Goal: Task Accomplishment & Management: Manage account settings

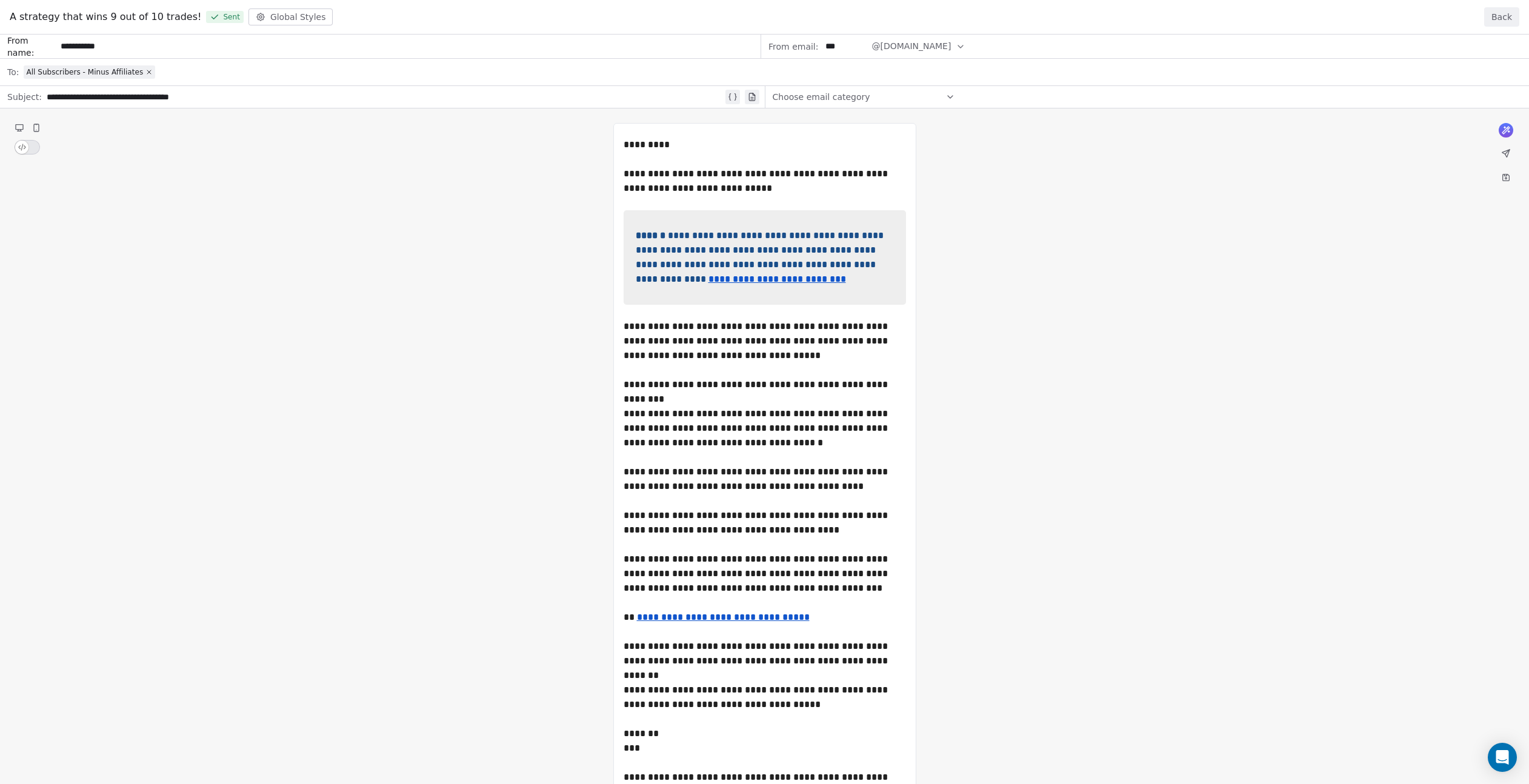
drag, startPoint x: 1499, startPoint y: 14, endPoint x: 1491, endPoint y: 15, distance: 8.1
click at [1498, 14] on button "Back" at bounding box center [1502, 17] width 35 height 20
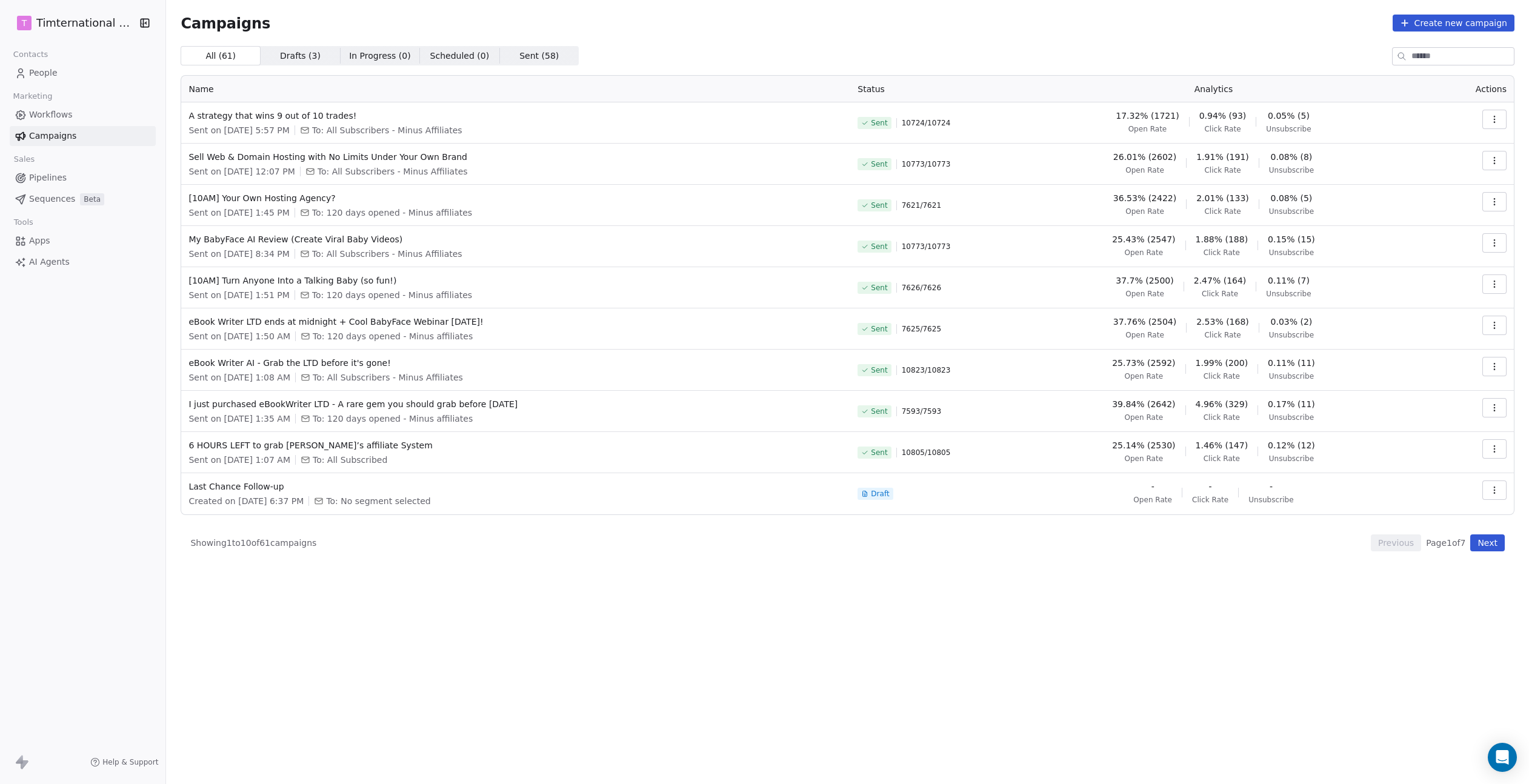
click at [1491, 284] on icon "button" at bounding box center [1494, 284] width 10 height 10
click at [1419, 386] on span "Duplicate" at bounding box center [1421, 388] width 46 height 14
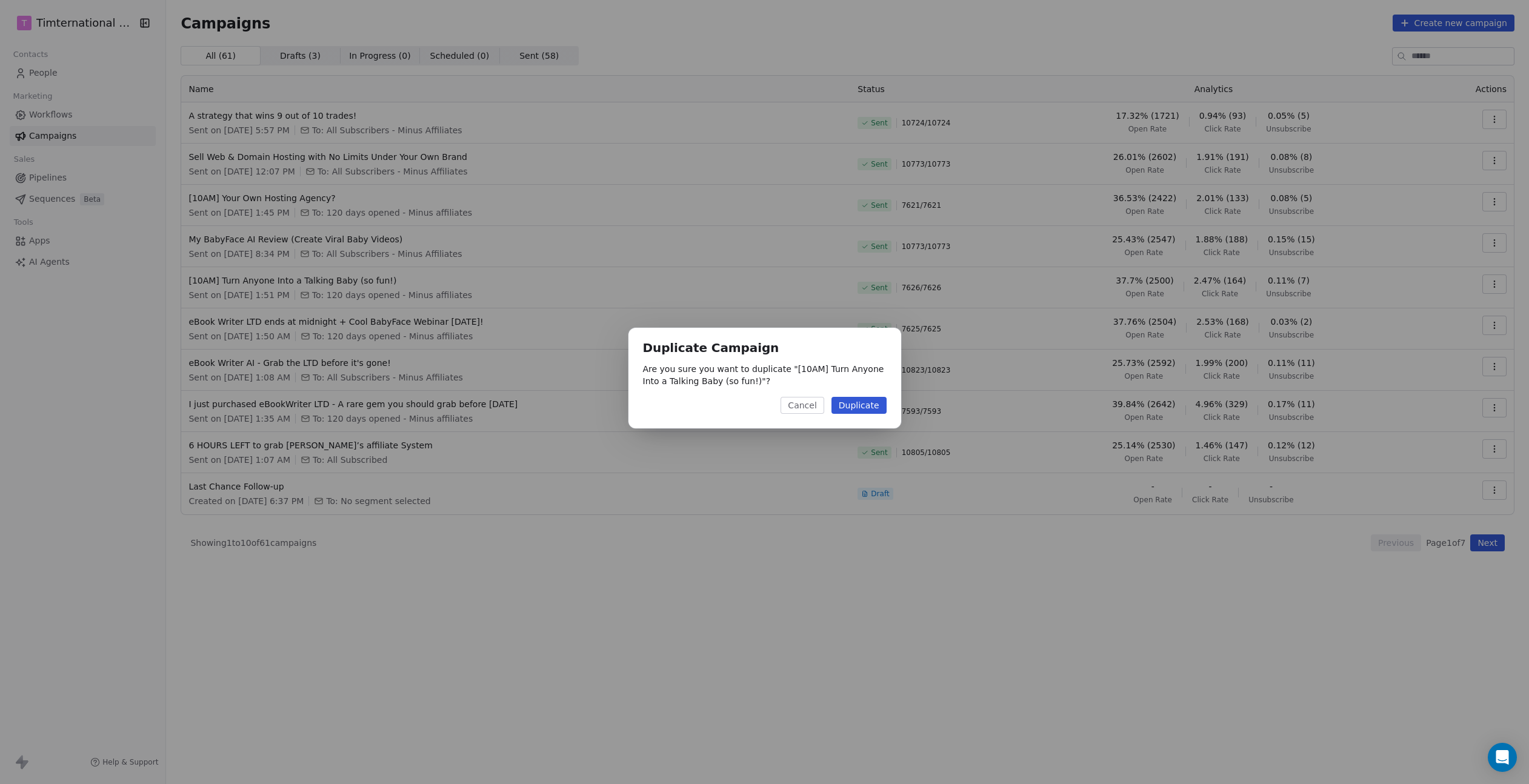
click at [860, 401] on button "Duplicate" at bounding box center [859, 406] width 55 height 17
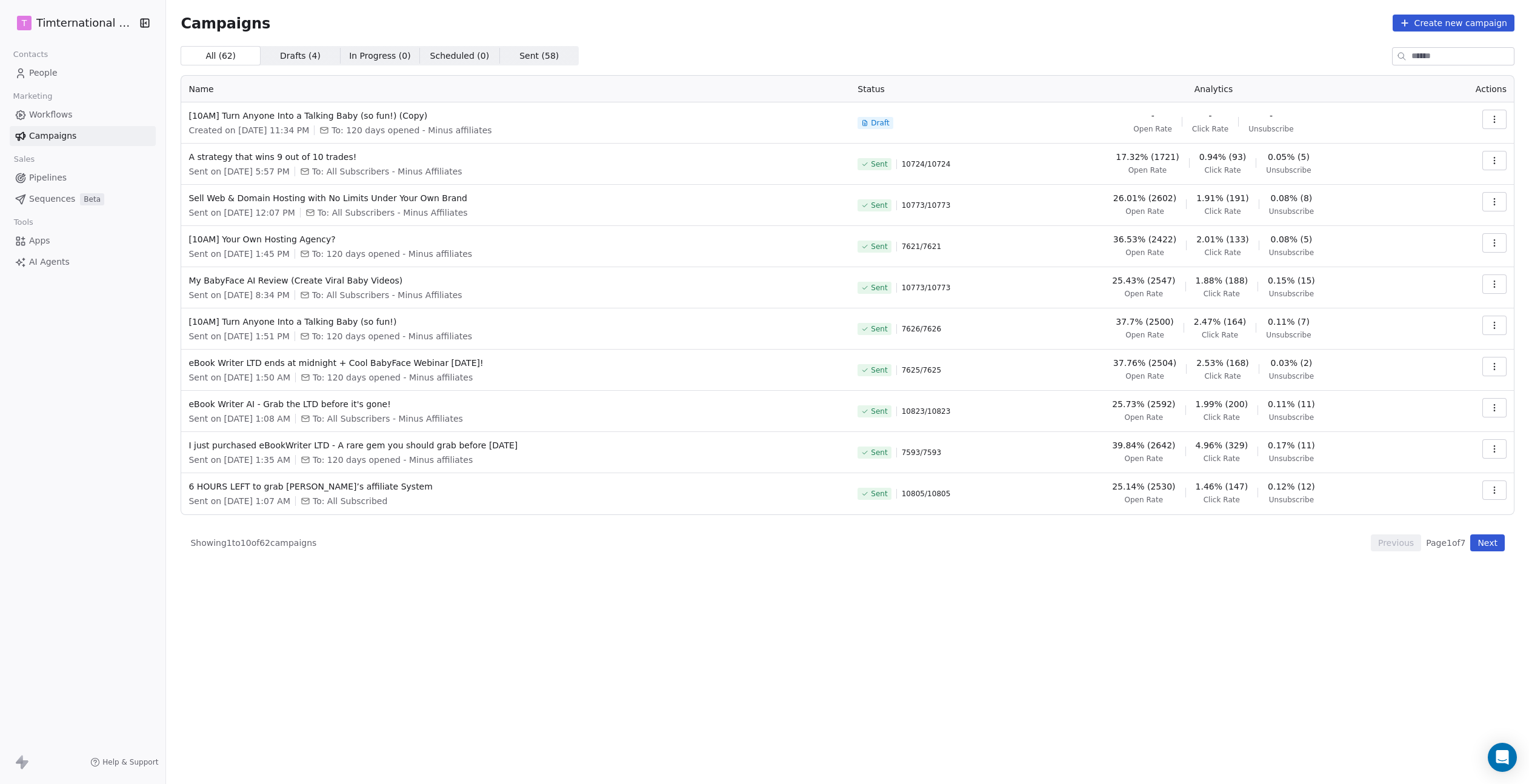
click at [1502, 122] on button "button" at bounding box center [1494, 120] width 24 height 20
click at [1442, 157] on div "Rename" at bounding box center [1440, 166] width 122 height 20
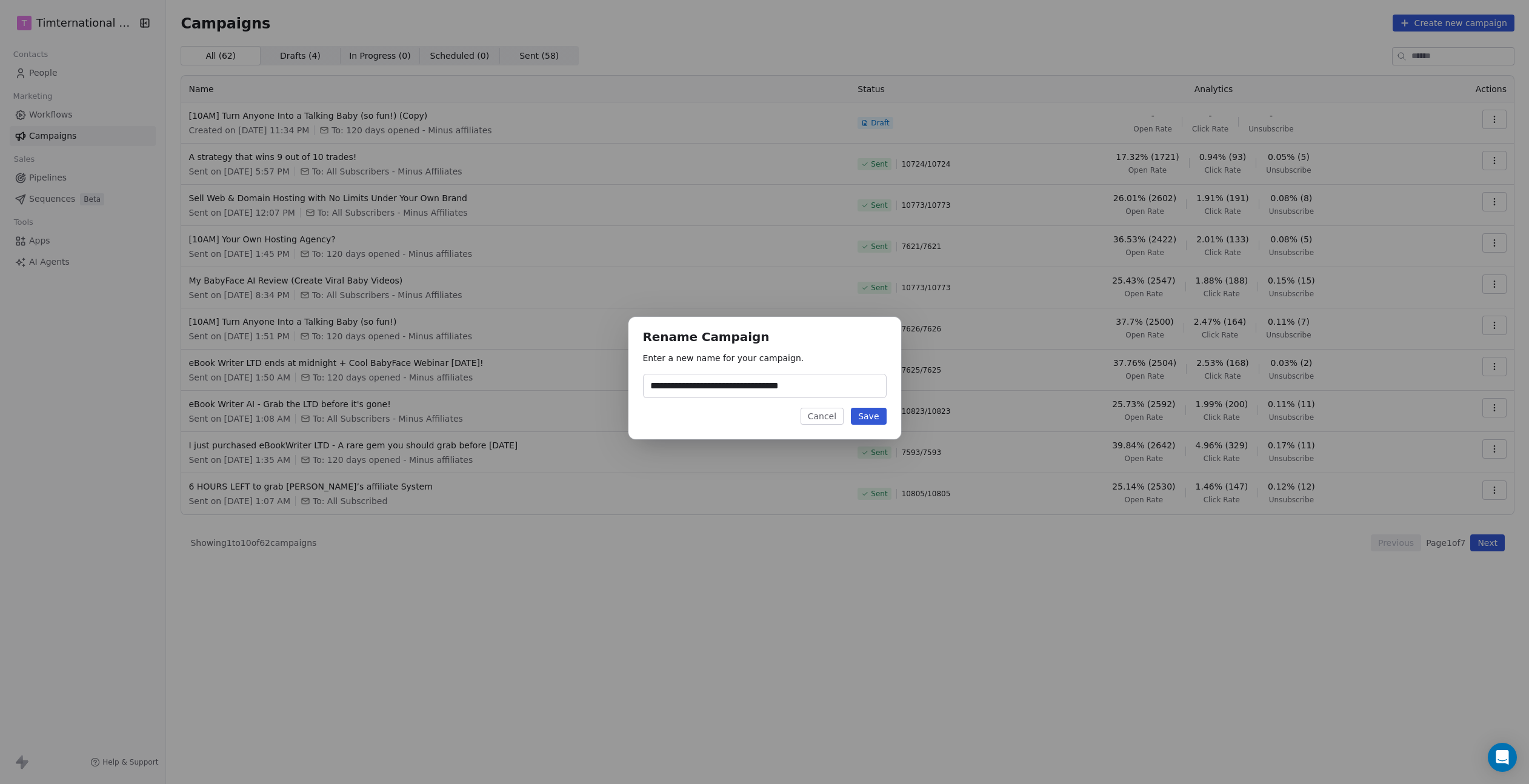
type input "**********"
click at [879, 415] on button "Save" at bounding box center [869, 416] width 35 height 17
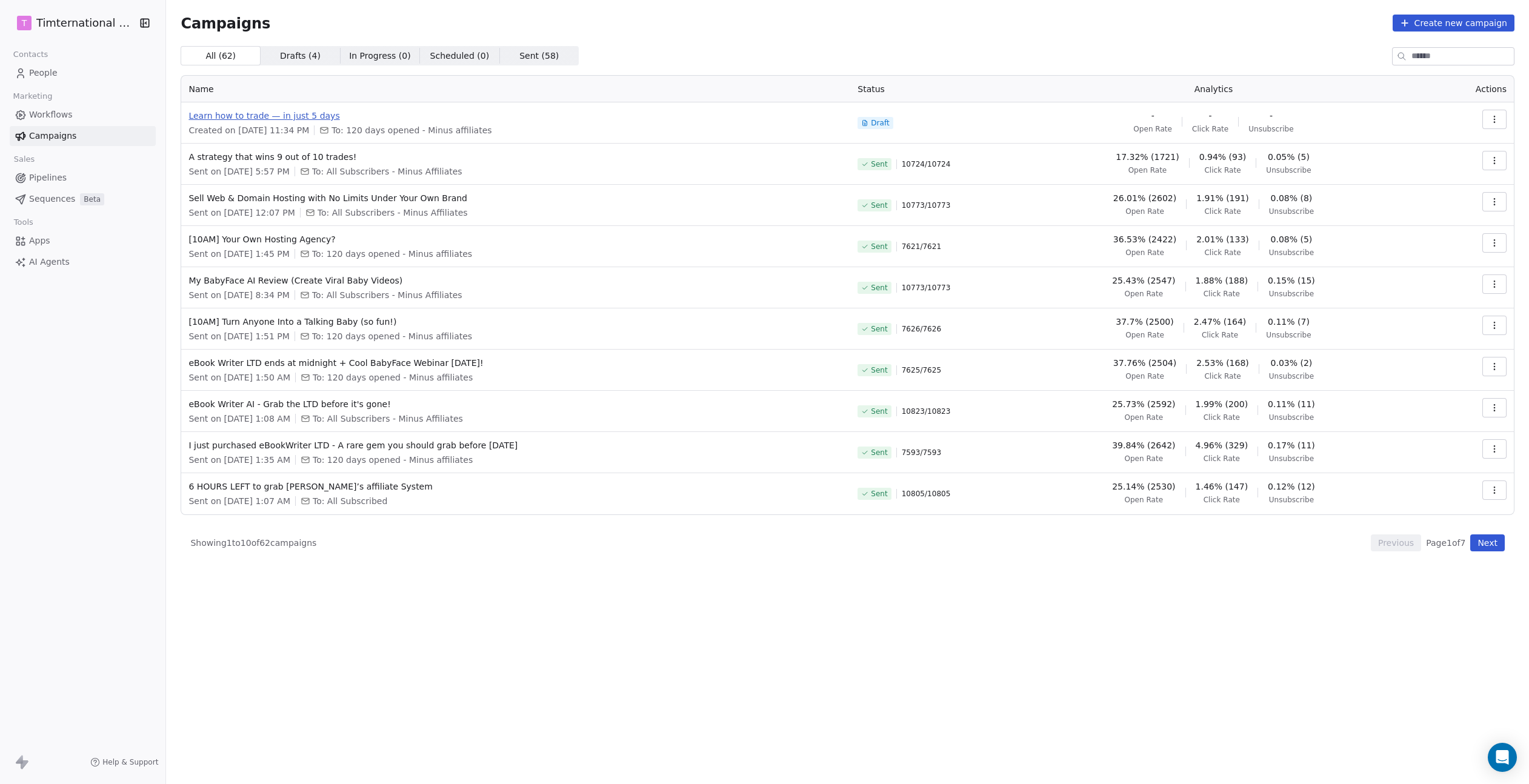
click at [295, 117] on span "Learn how to trade — in just 5 days" at bounding box center [516, 116] width 654 height 12
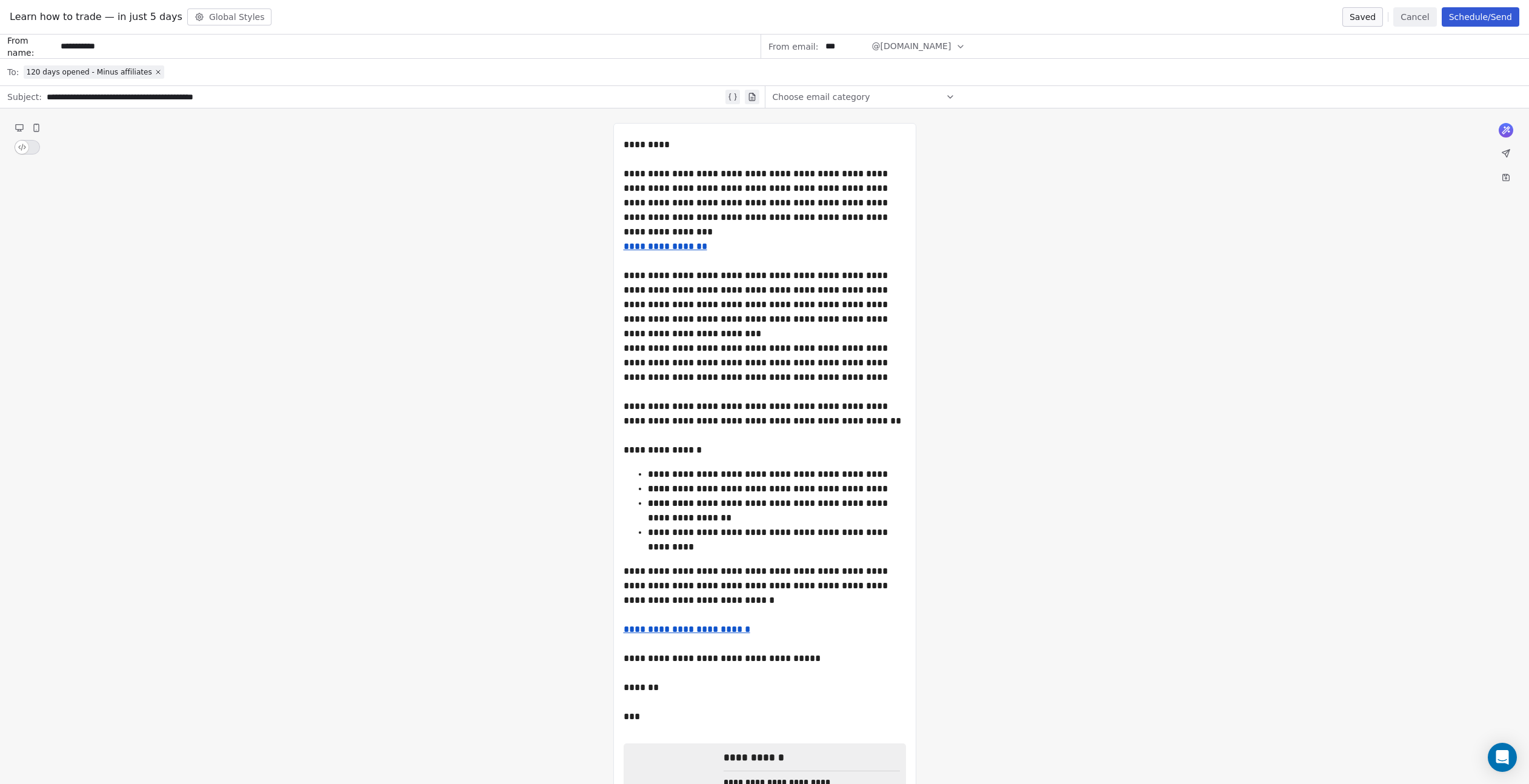
click at [224, 97] on div "**********" at bounding box center [385, 96] width 676 height 14
paste div
click at [673, 184] on div "**********" at bounding box center [764, 195] width 283 height 58
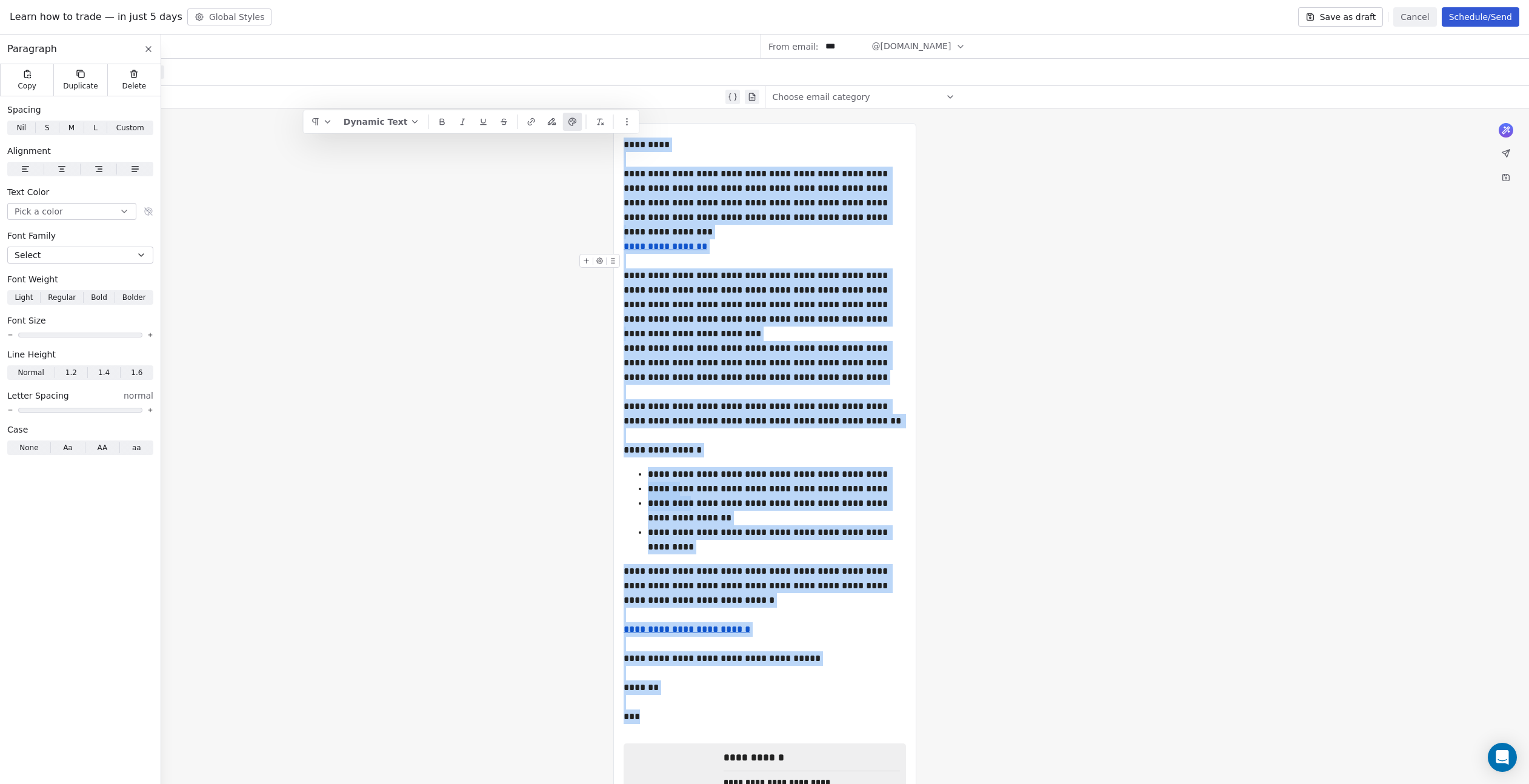
drag, startPoint x: 645, startPoint y: 713, endPoint x: 618, endPoint y: 149, distance: 564.6
click at [618, 149] on div "**********" at bounding box center [765, 596] width 303 height 946
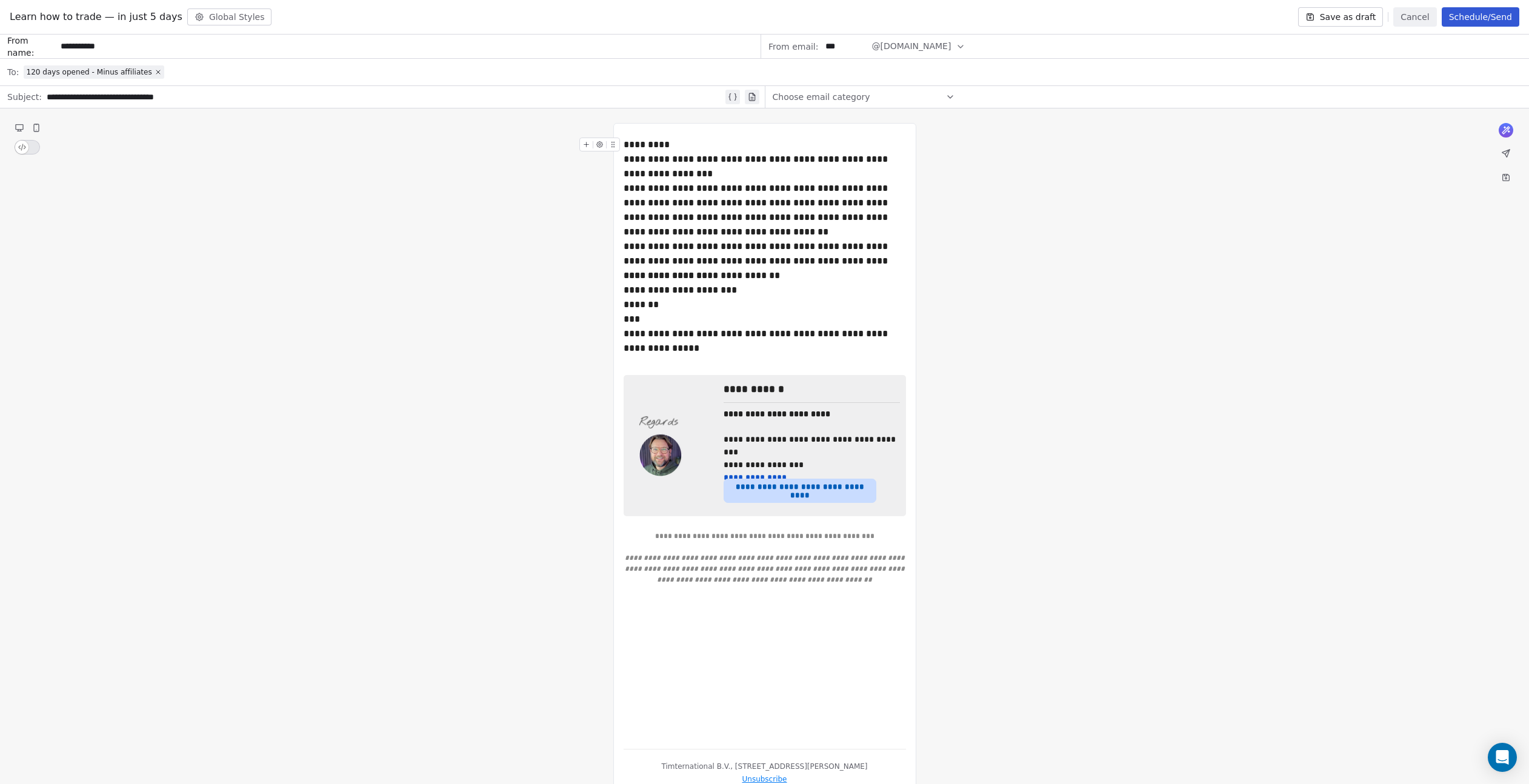
click at [688, 147] on div "*********" at bounding box center [764, 144] width 283 height 14
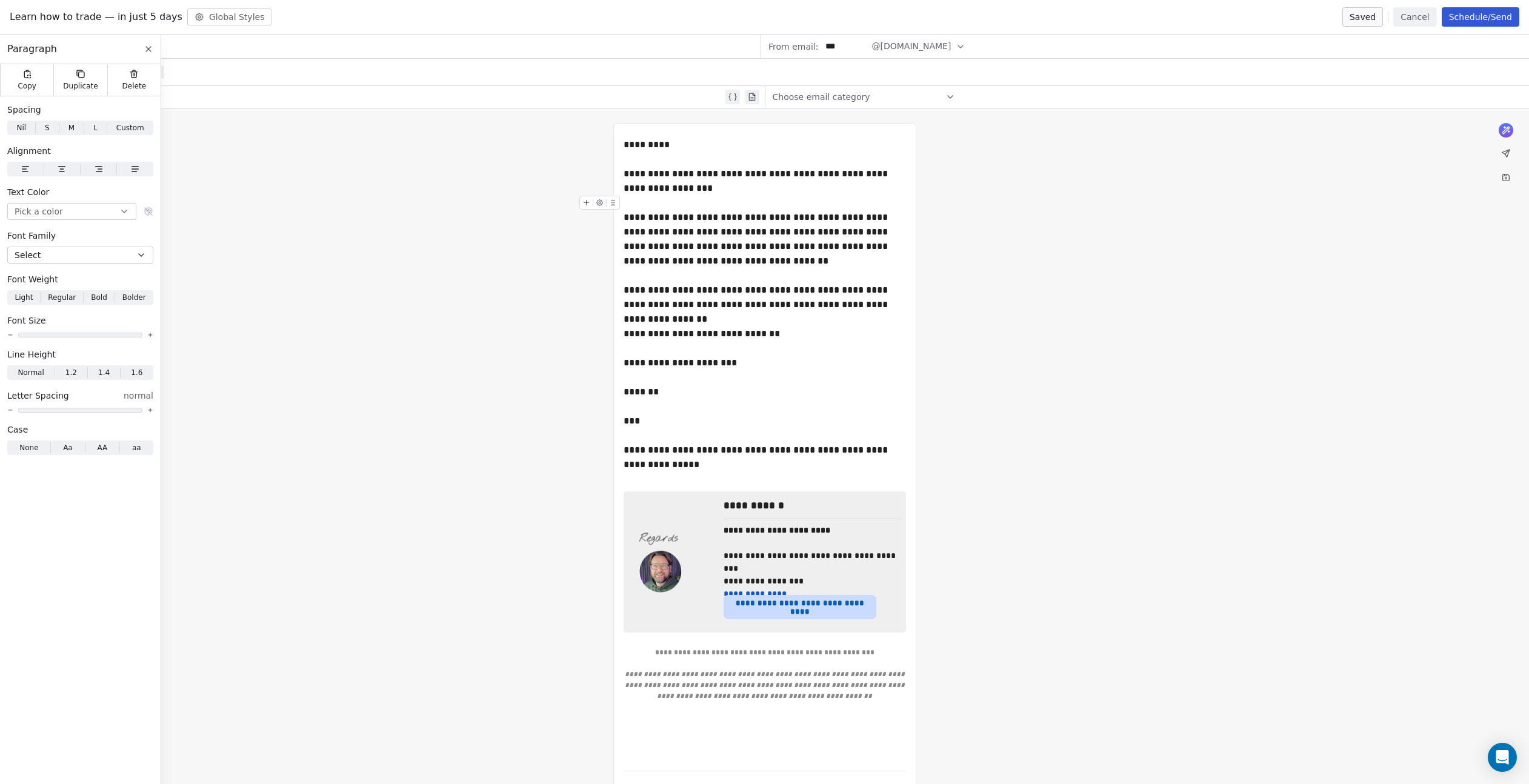
click at [659, 249] on div "**********" at bounding box center [764, 232] width 283 height 72
click at [148, 48] on icon at bounding box center [149, 49] width 5 height 5
click at [772, 335] on div "**********" at bounding box center [764, 326] width 283 height 29
drag, startPoint x: 739, startPoint y: 334, endPoint x: 635, endPoint y: 338, distance: 104.1
click at [635, 338] on div "**********" at bounding box center [764, 326] width 283 height 29
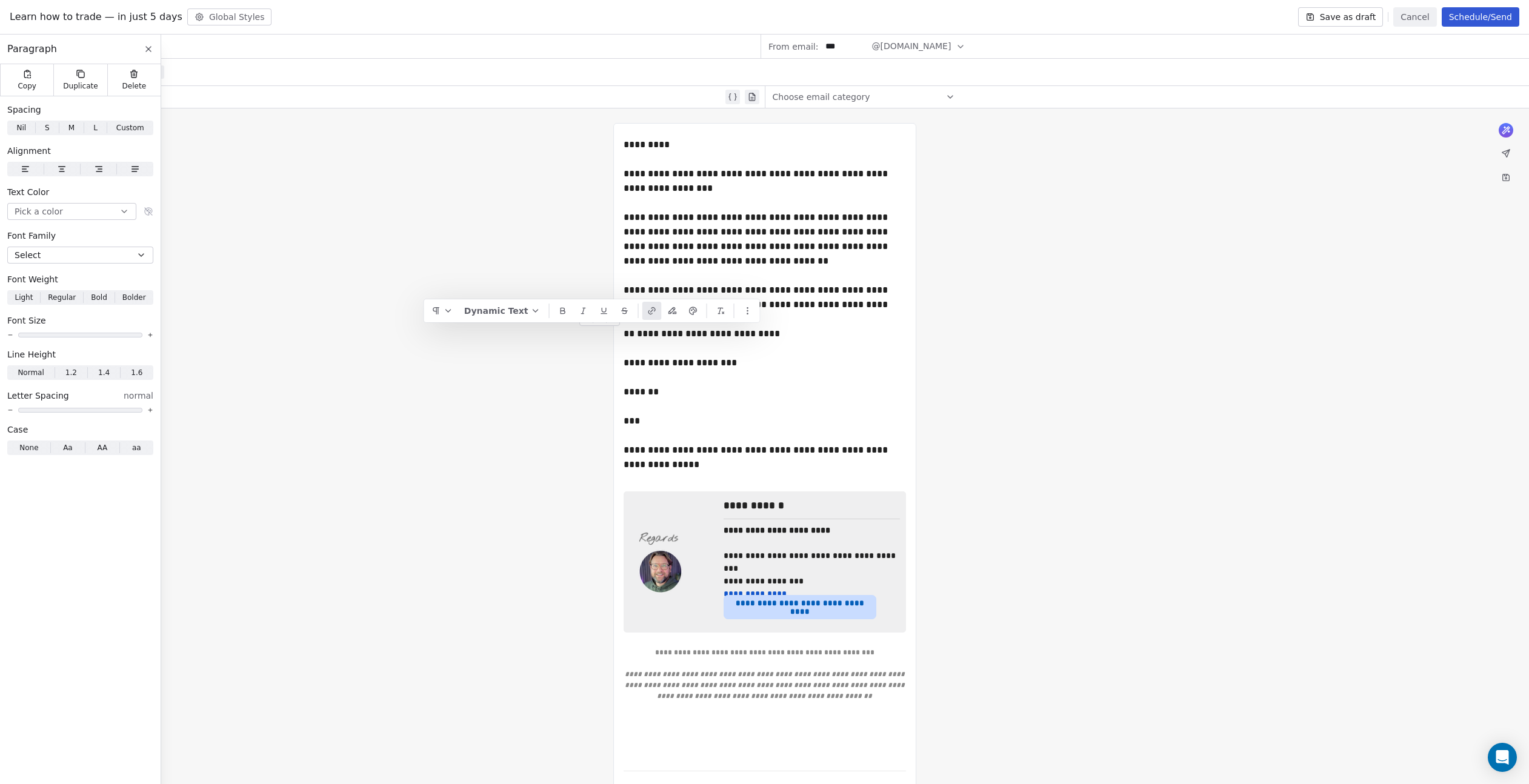
click at [649, 311] on icon "button" at bounding box center [650, 312] width 4 height 4
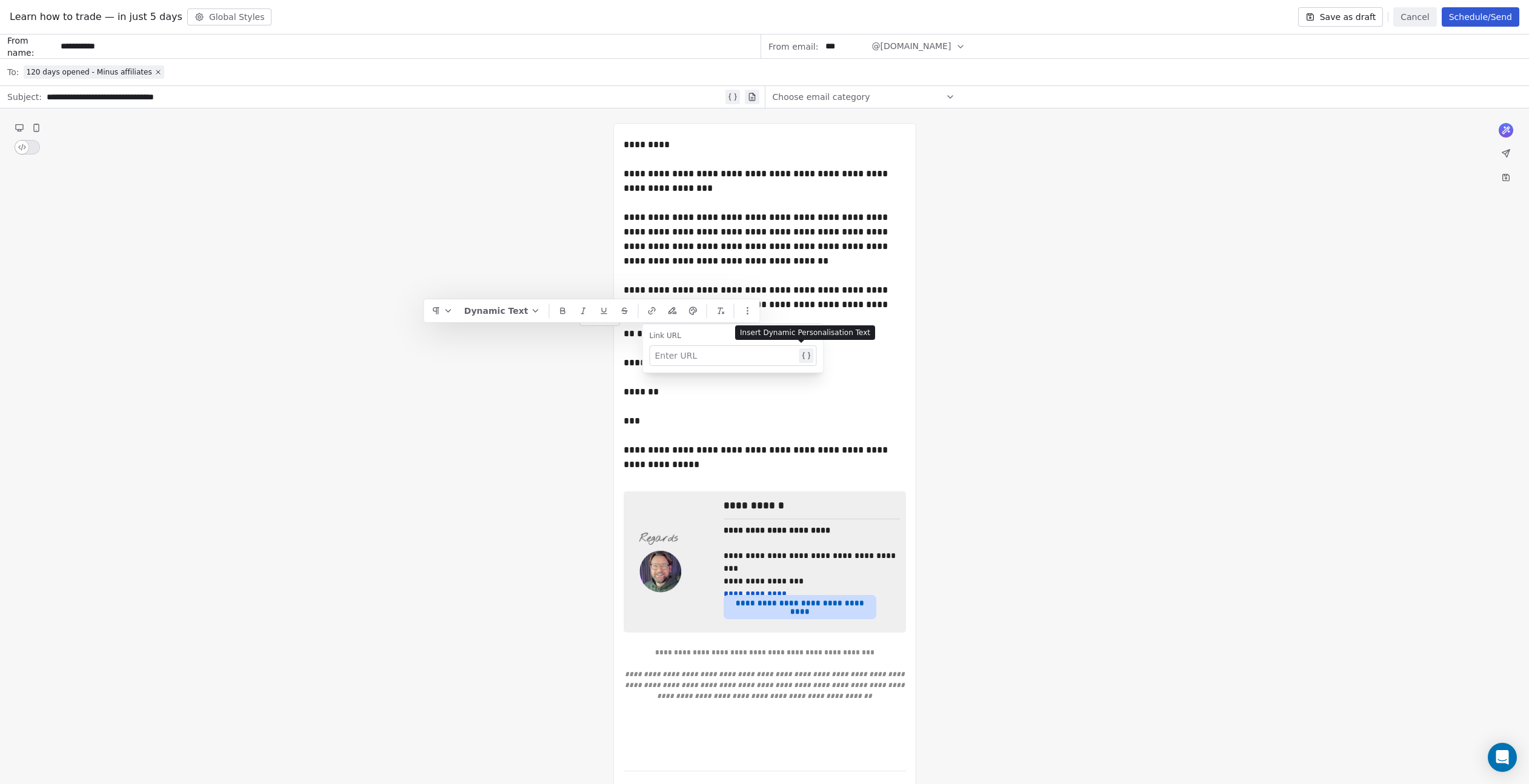
click at [676, 356] on div at bounding box center [726, 355] width 142 height 14
paste div
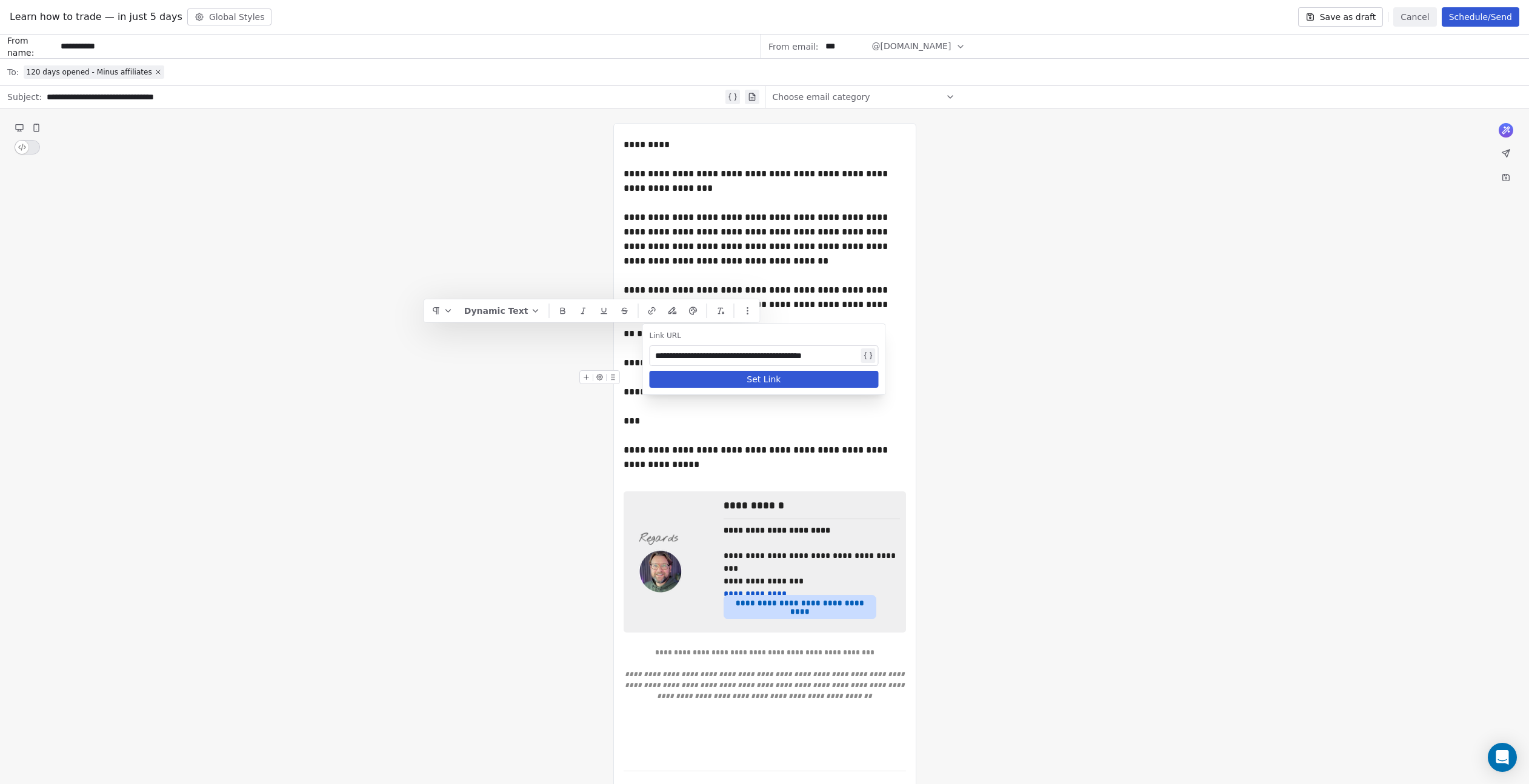
click at [789, 379] on button "Set Link" at bounding box center [764, 379] width 229 height 17
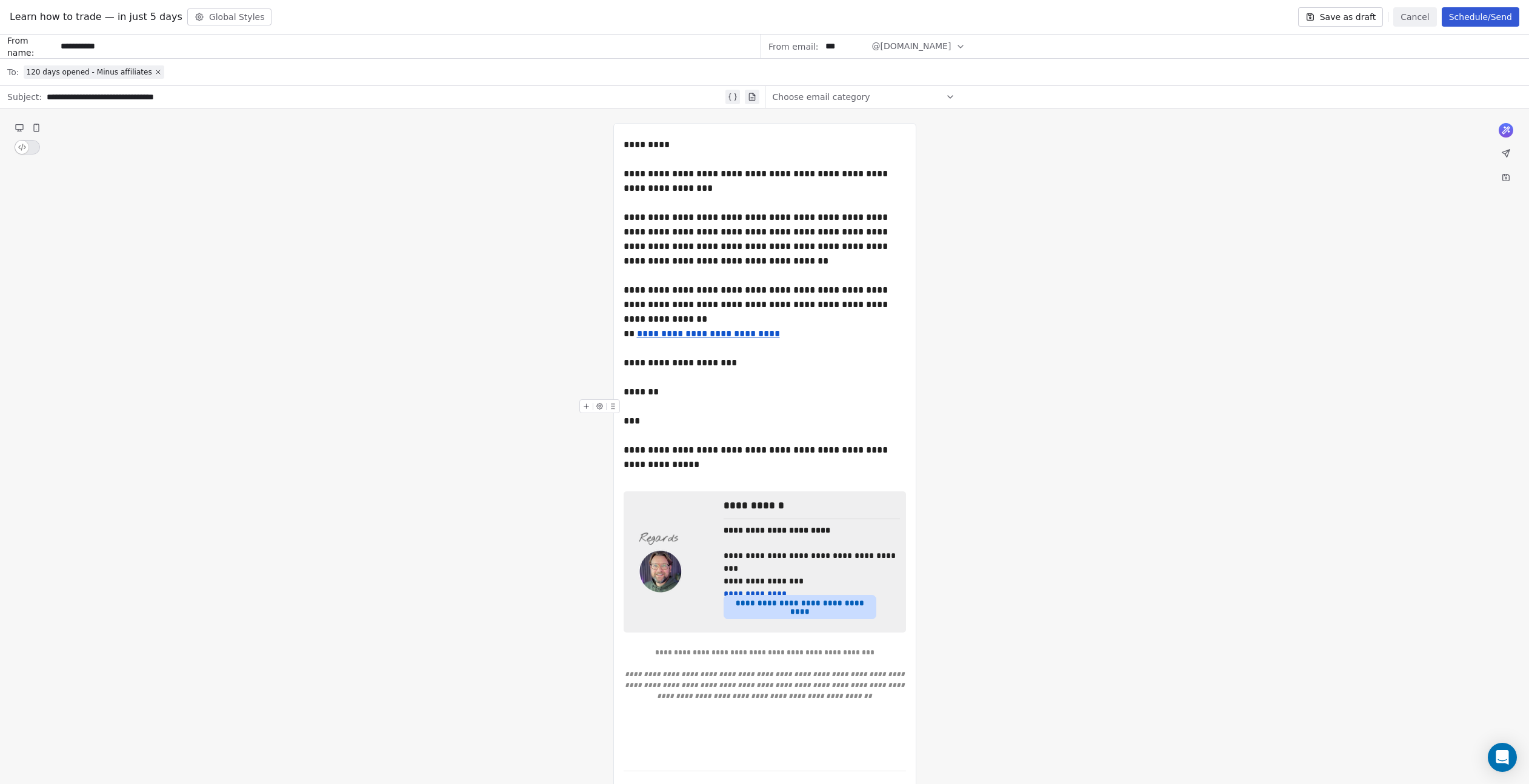
click at [777, 417] on div "***" at bounding box center [764, 414] width 283 height 29
click at [147, 49] on icon at bounding box center [149, 49] width 10 height 10
click at [1463, 18] on button "Schedule/Send" at bounding box center [1480, 17] width 78 height 20
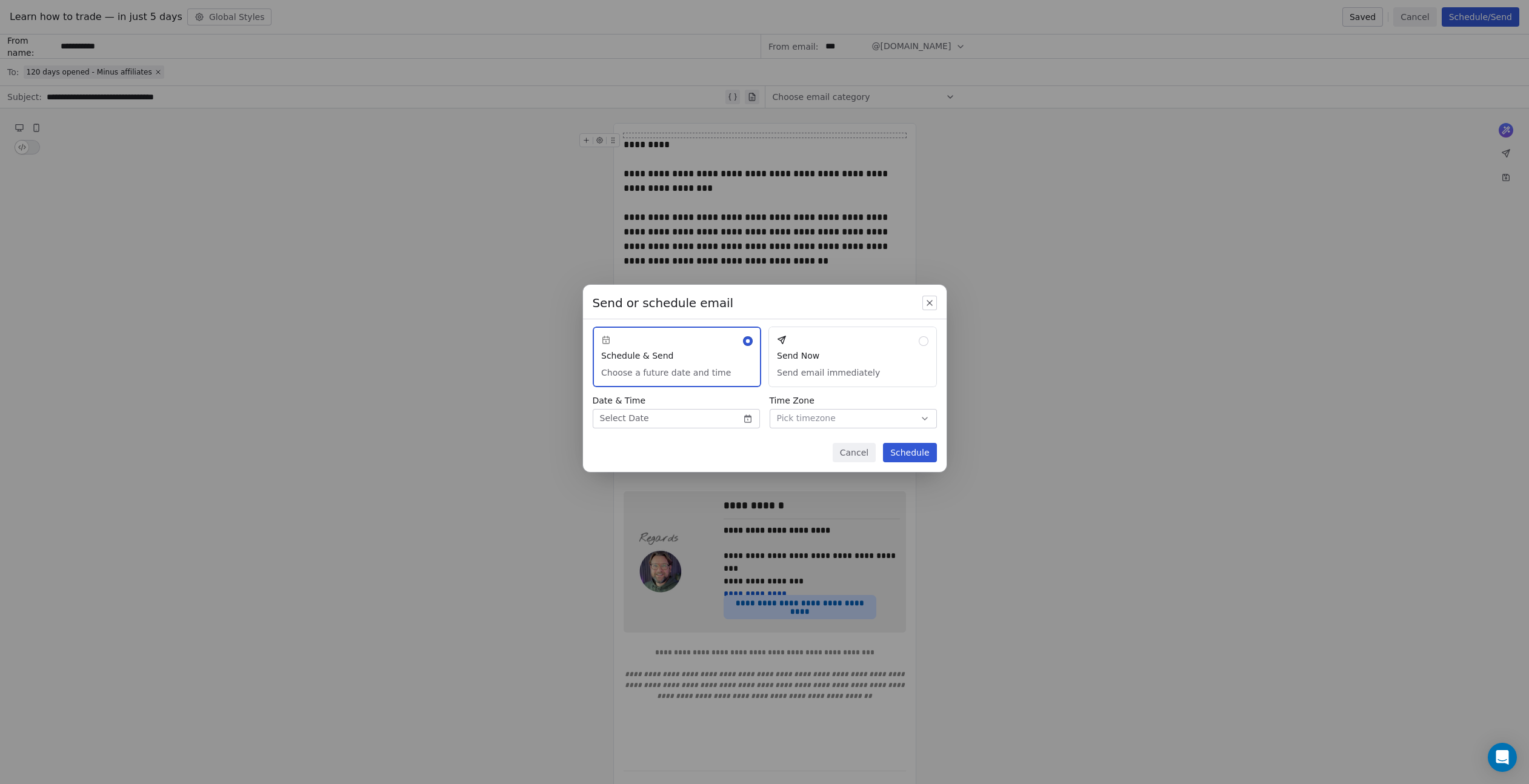
click at [888, 365] on button "Send Now Send email immediately" at bounding box center [852, 357] width 168 height 60
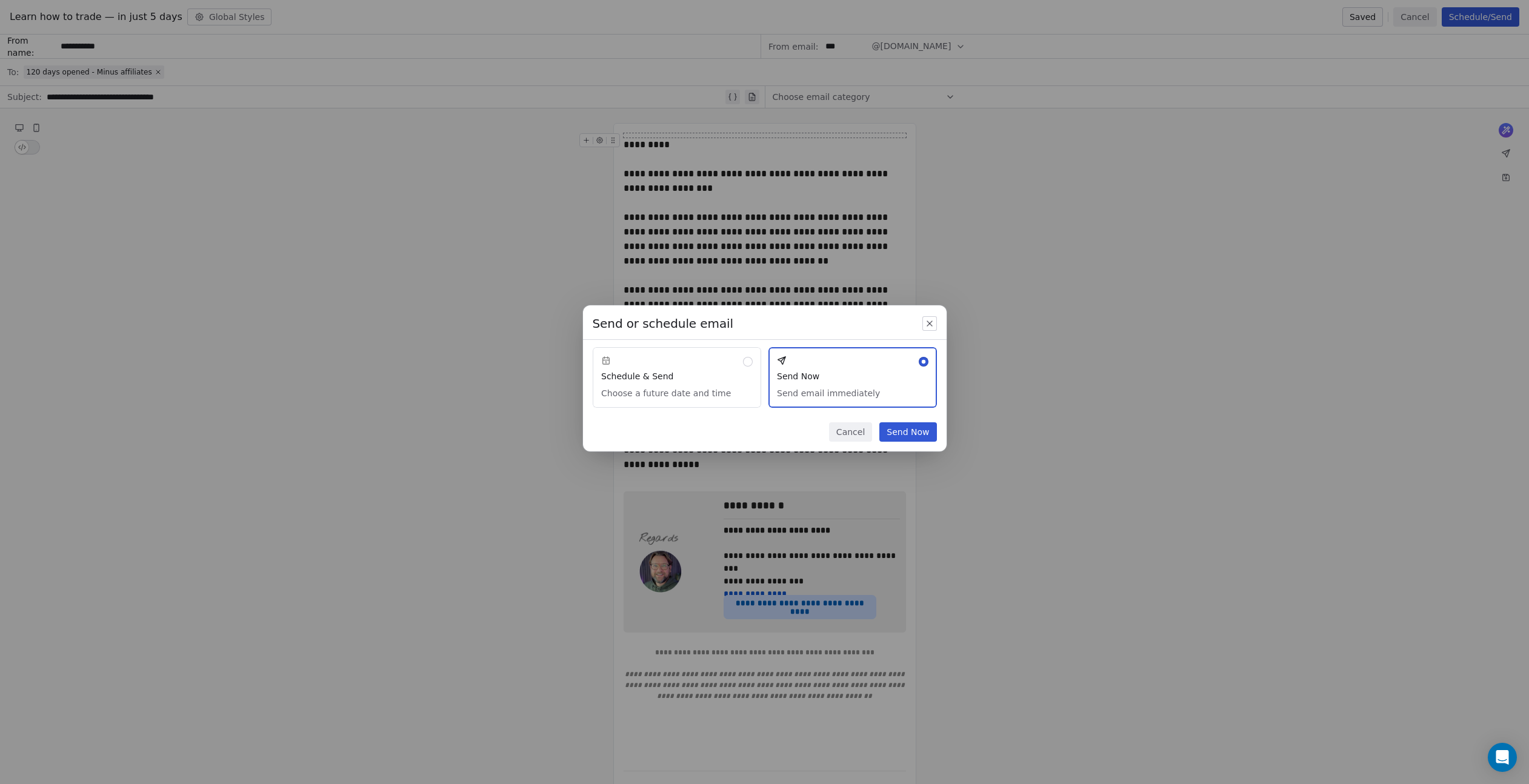
click at [846, 427] on button "Cancel" at bounding box center [850, 432] width 43 height 20
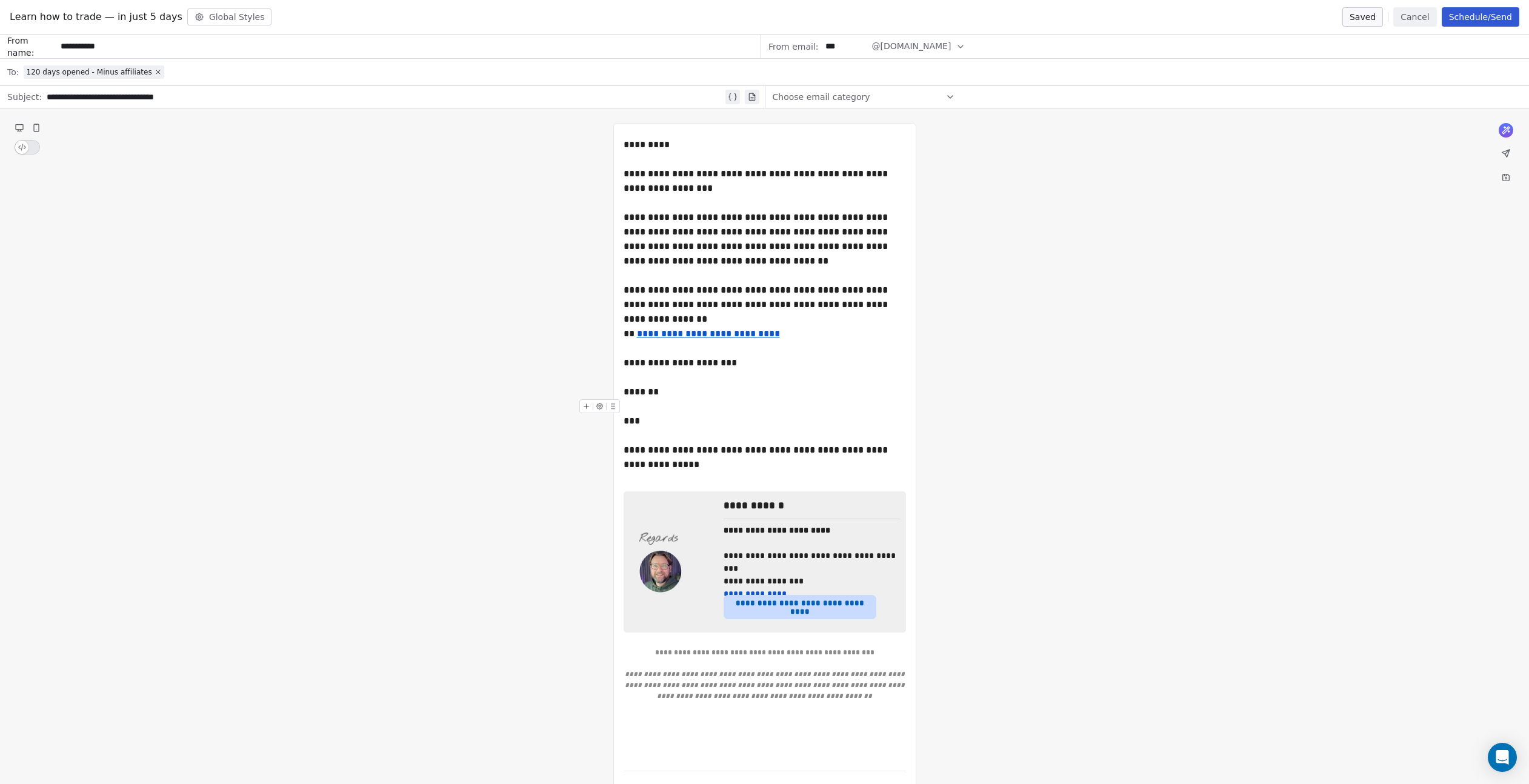
click at [1406, 20] on button "Cancel" at bounding box center [1414, 17] width 43 height 20
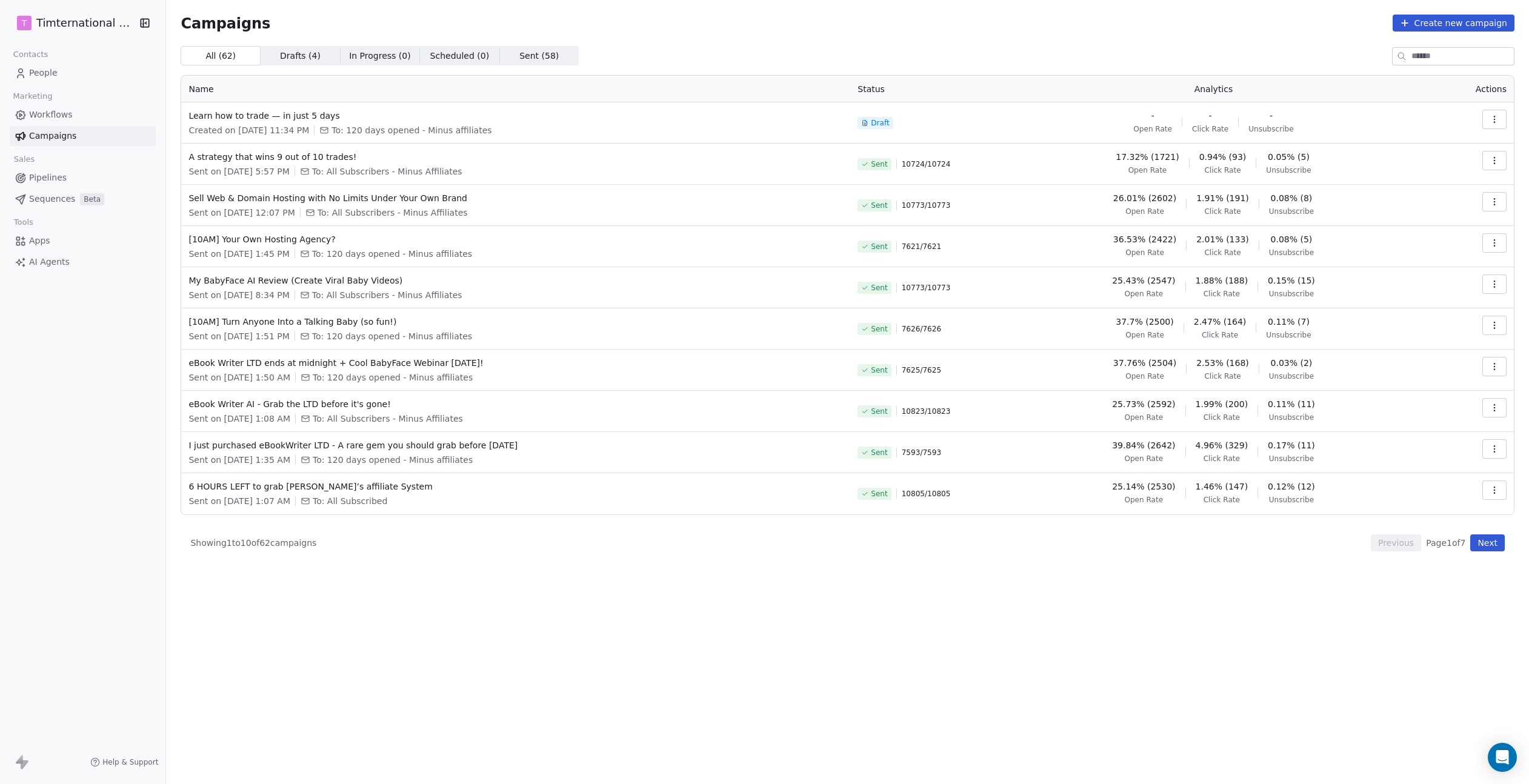
click at [29, 196] on span "Sequences" at bounding box center [52, 199] width 46 height 13
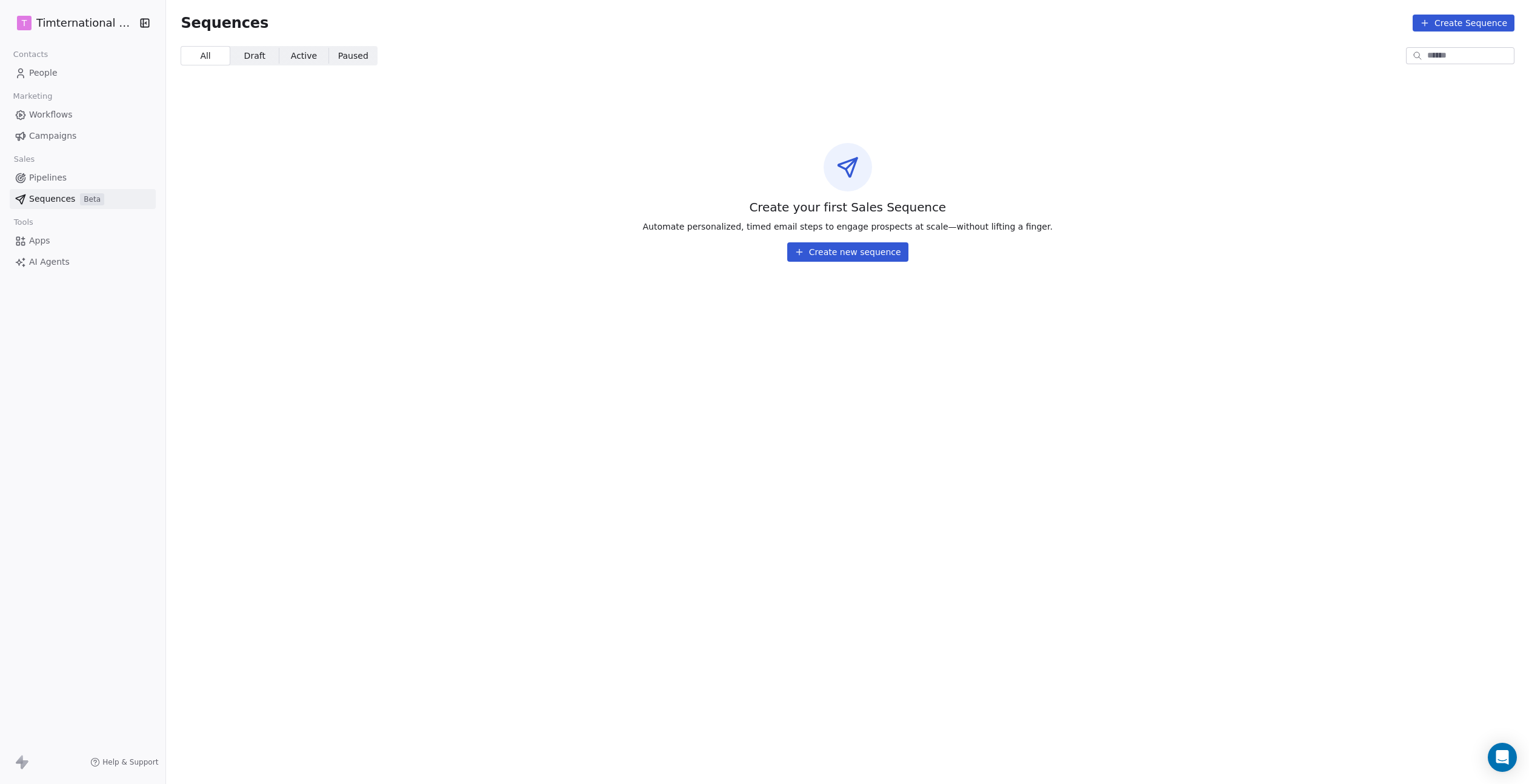
click at [35, 237] on span "Apps" at bounding box center [40, 240] width 21 height 13
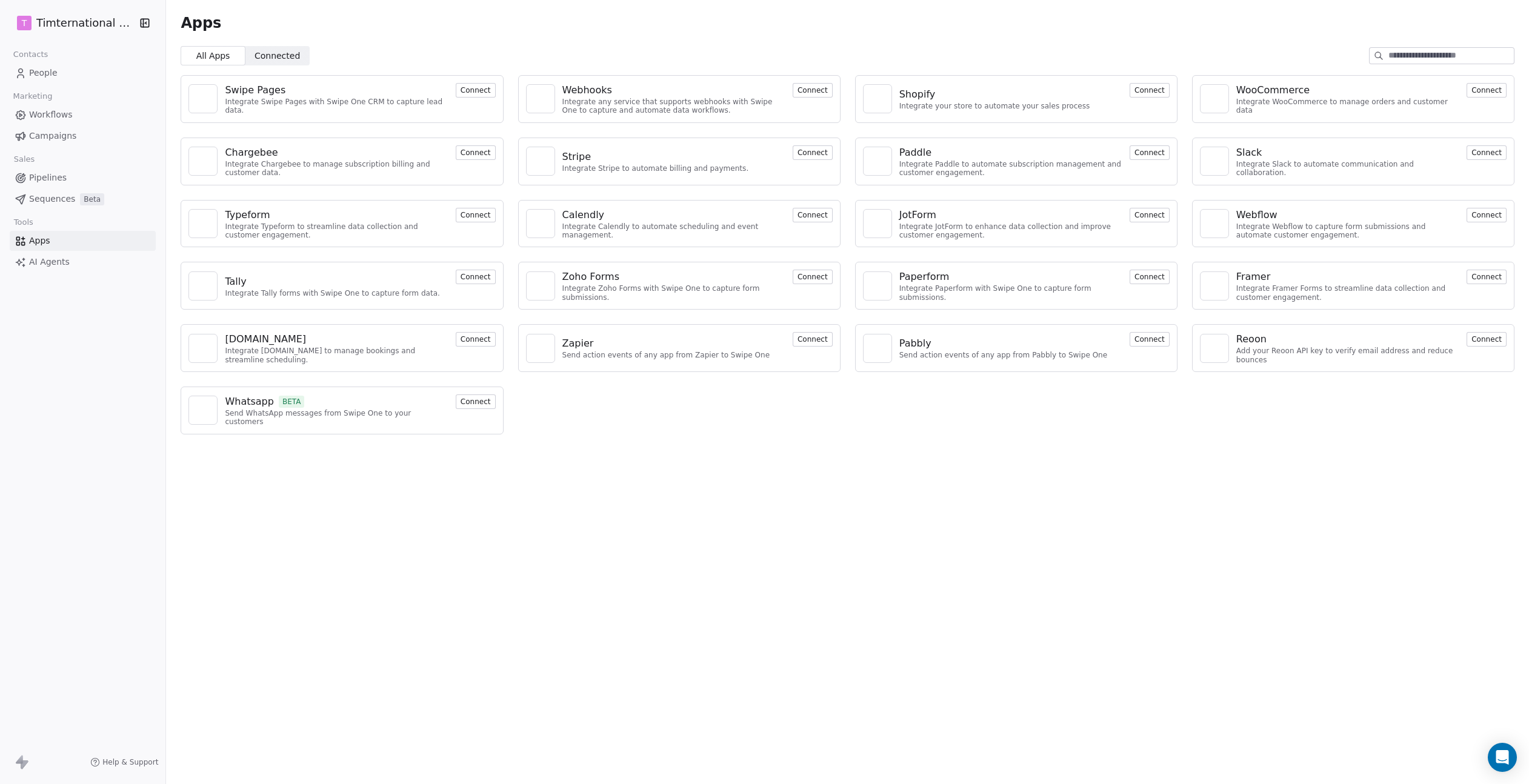
click at [31, 260] on span "AI Agents" at bounding box center [50, 262] width 41 height 13
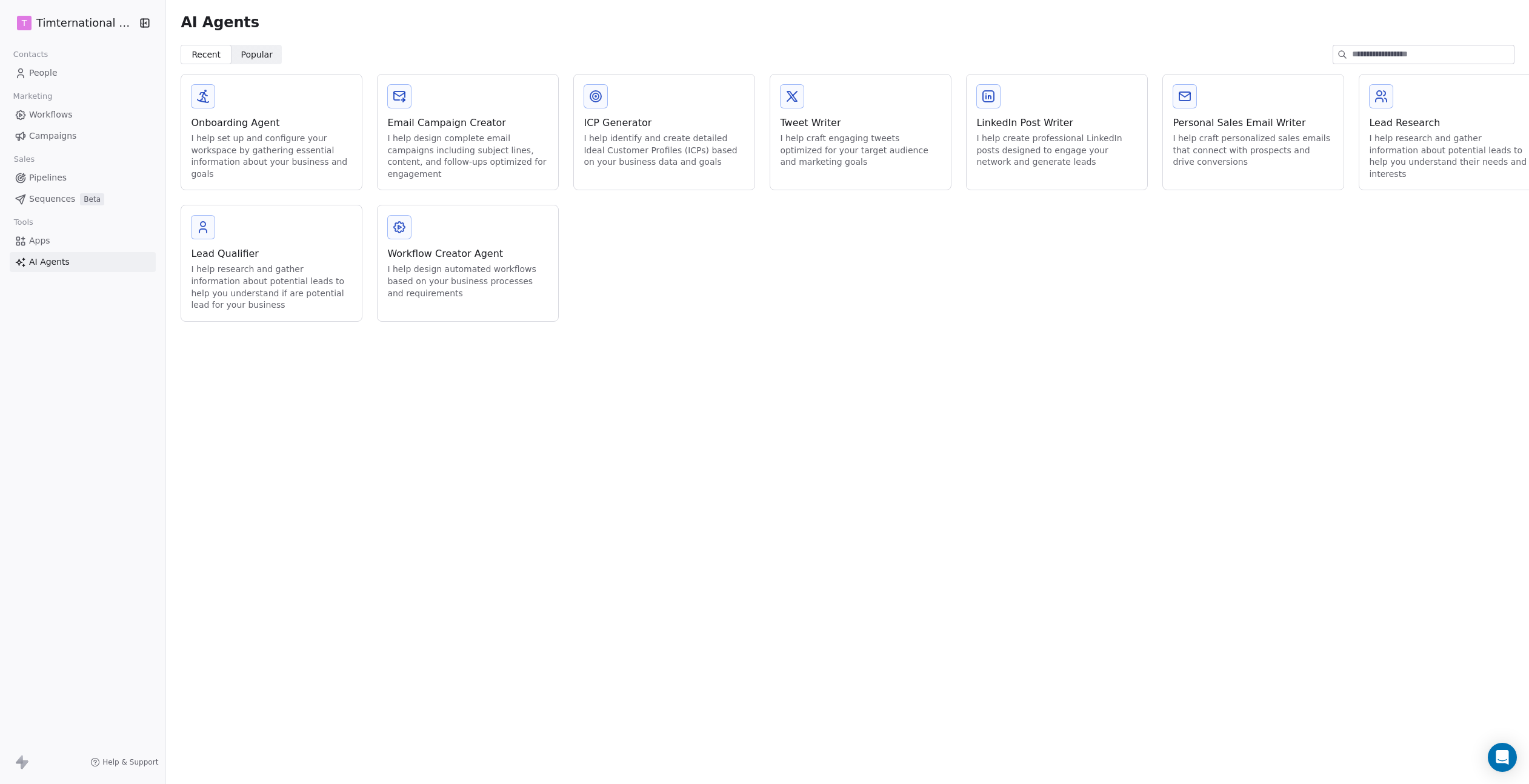
click at [29, 116] on span "Workflows" at bounding box center [51, 115] width 44 height 13
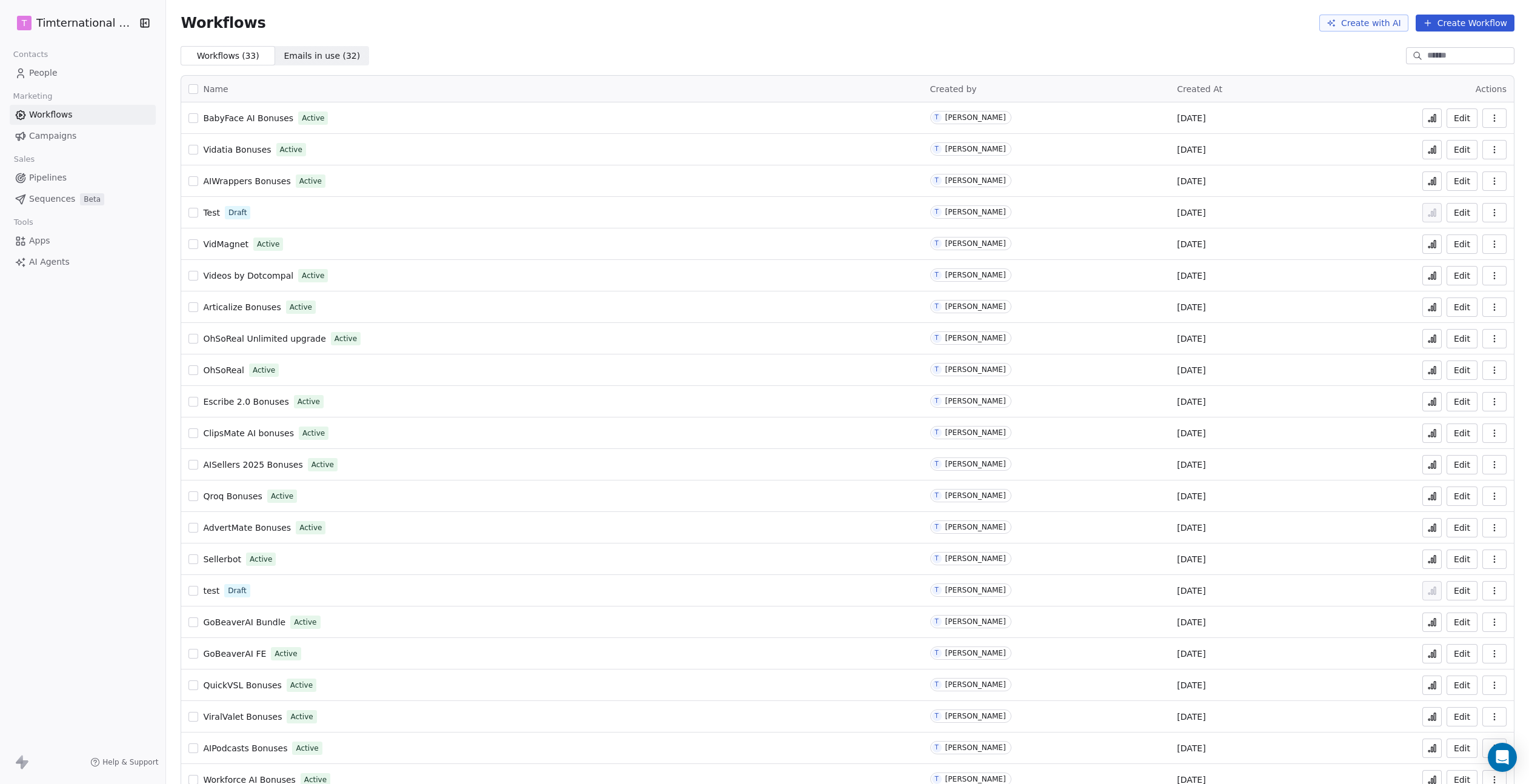
click at [40, 135] on span "Campaigns" at bounding box center [53, 136] width 47 height 13
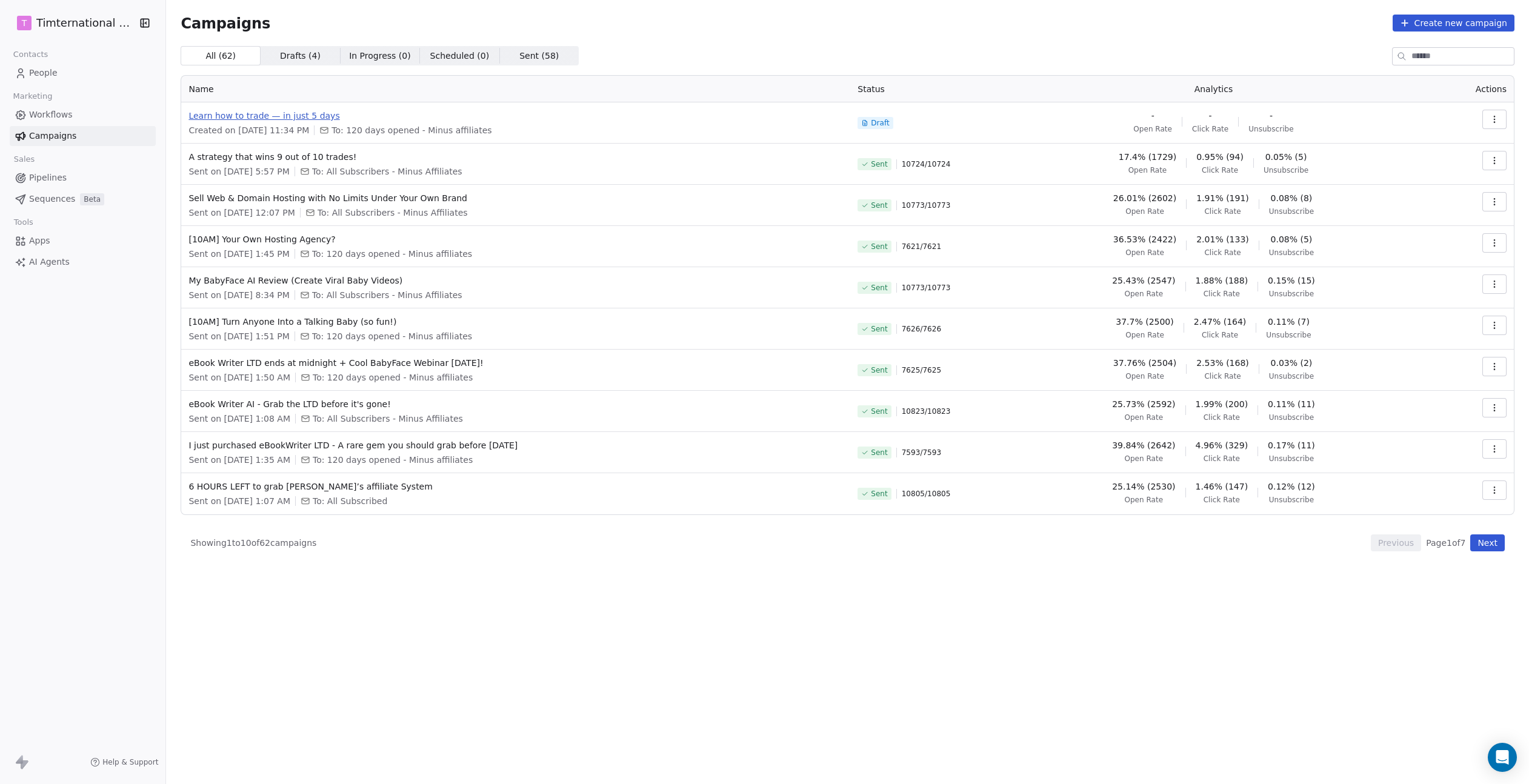
click at [268, 116] on span "Learn how to trade — in just 5 days" at bounding box center [516, 116] width 654 height 12
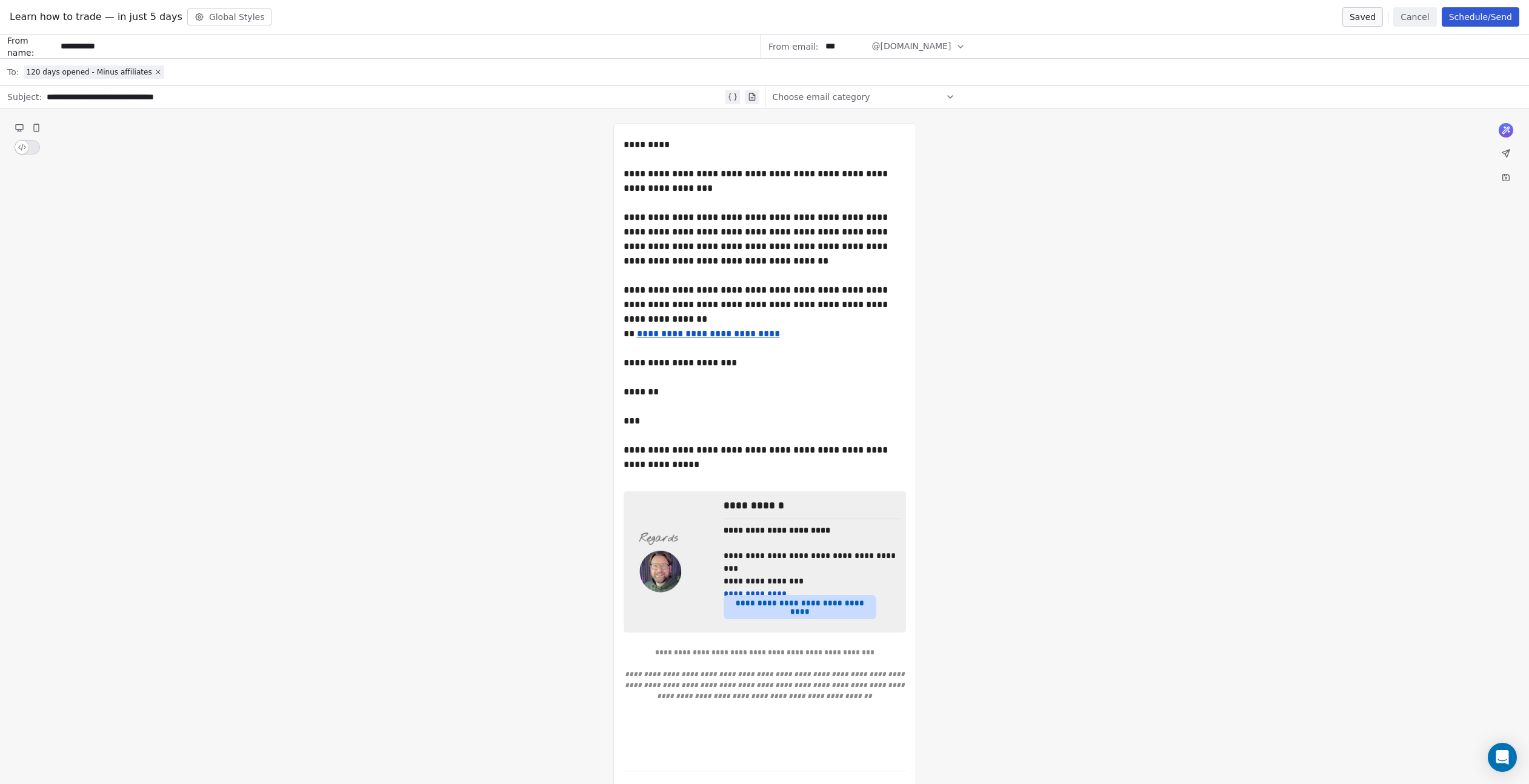
click at [1429, 21] on button "Cancel" at bounding box center [1414, 17] width 43 height 20
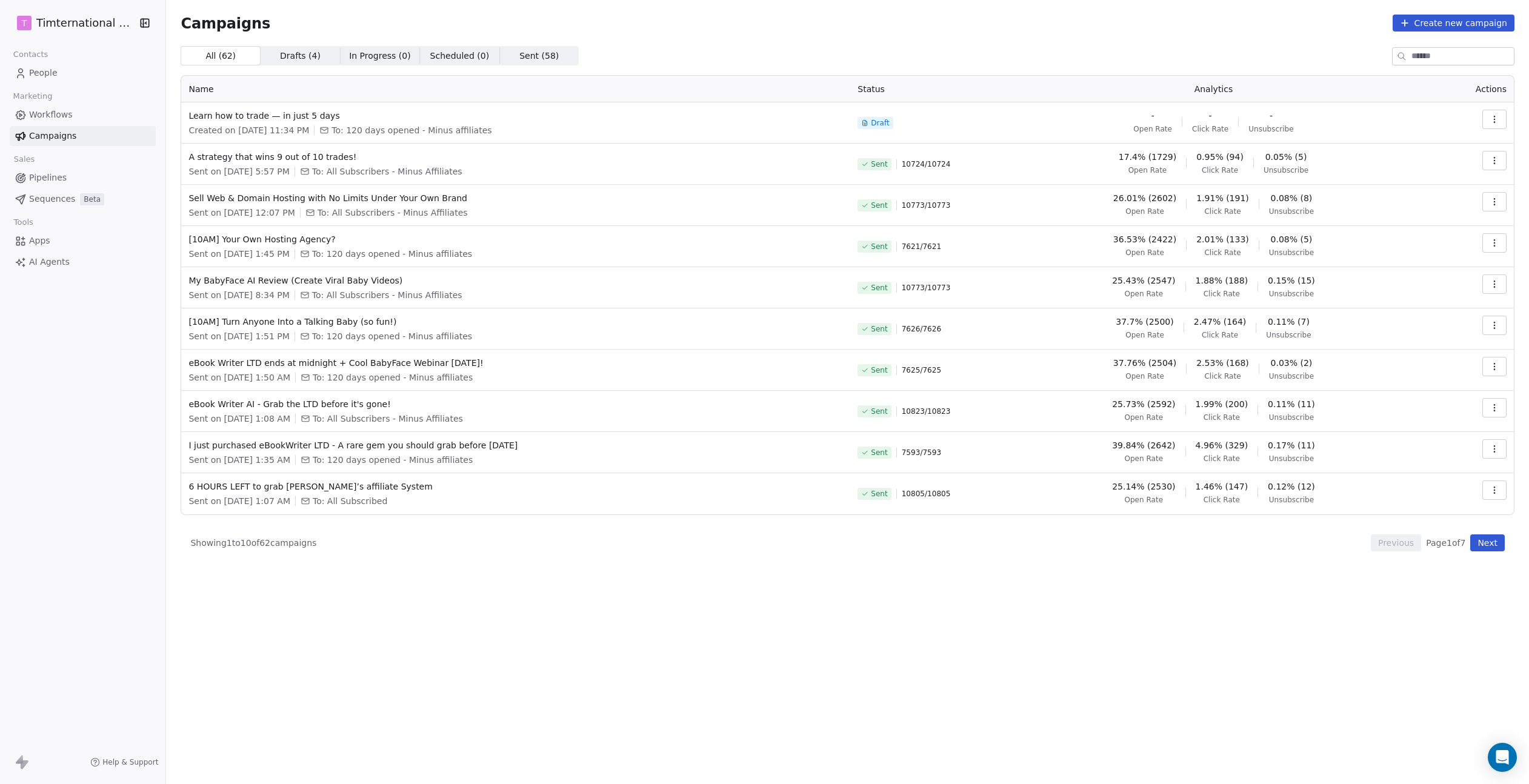
click at [47, 75] on span "People" at bounding box center [44, 72] width 29 height 13
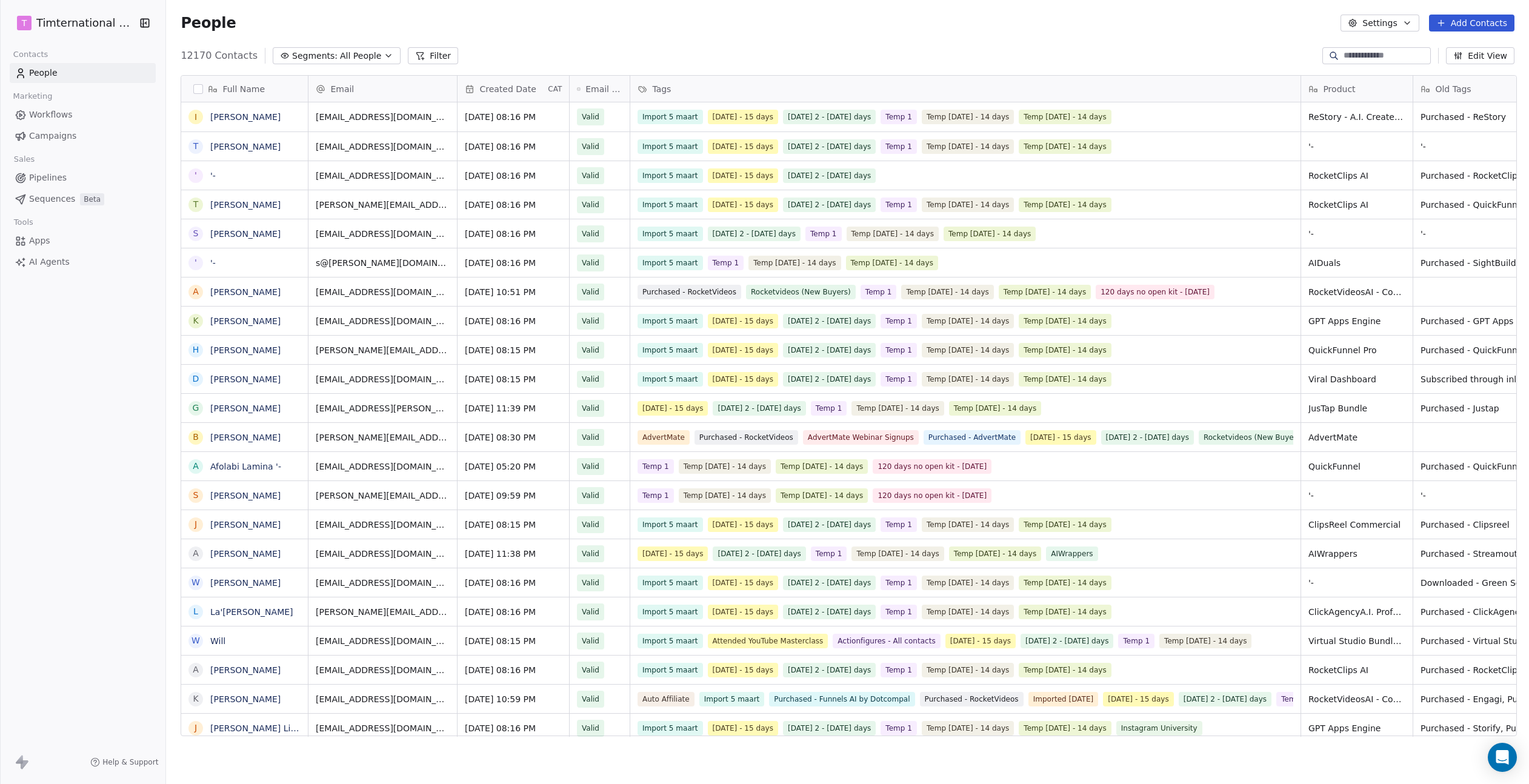
scroll to position [681, 1356]
click at [340, 59] on span "All People" at bounding box center [360, 56] width 41 height 13
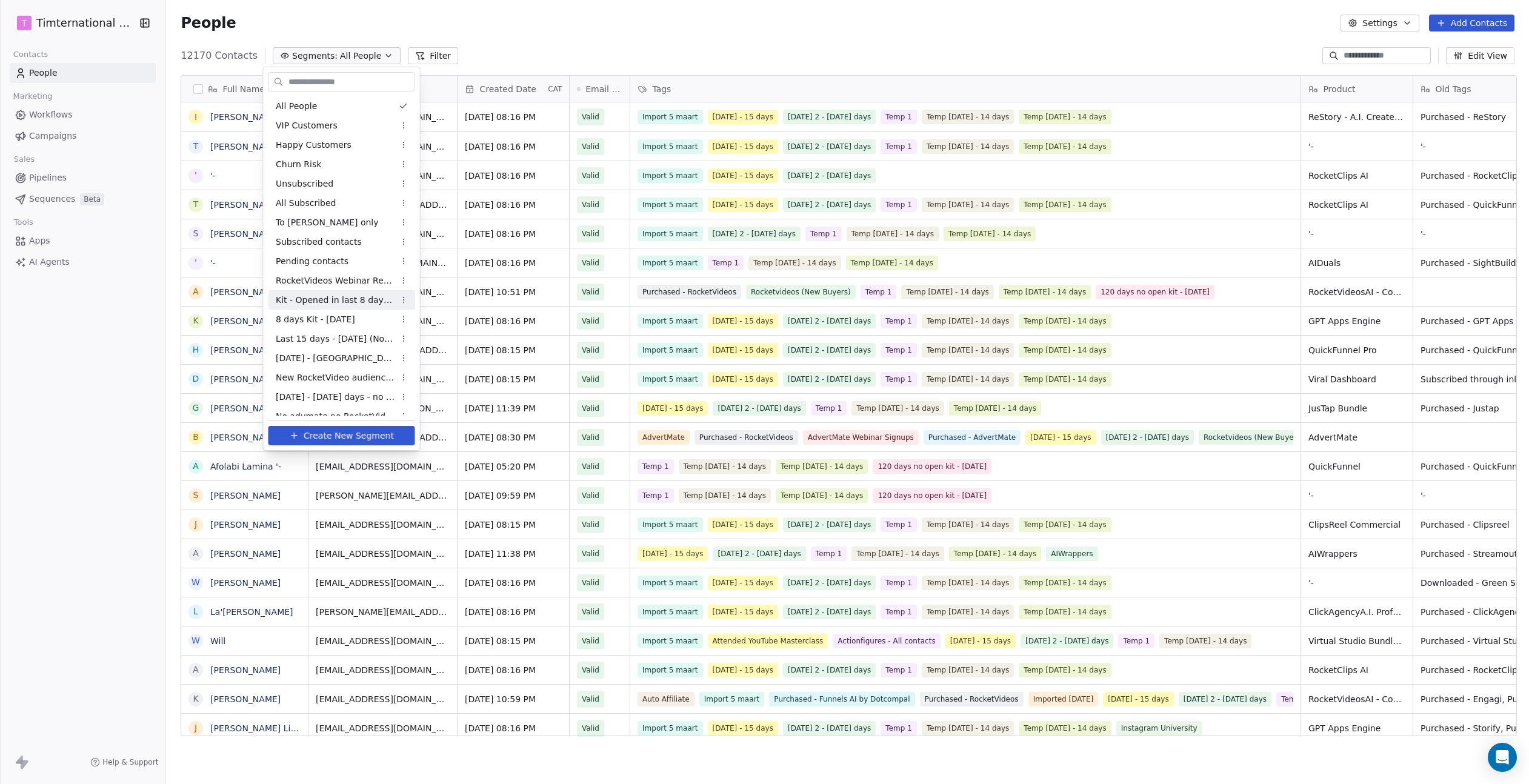
scroll to position [359, 0]
click at [337, 366] on span "120 days opened - Minus affiliates" at bounding box center [336, 368] width 119 height 13
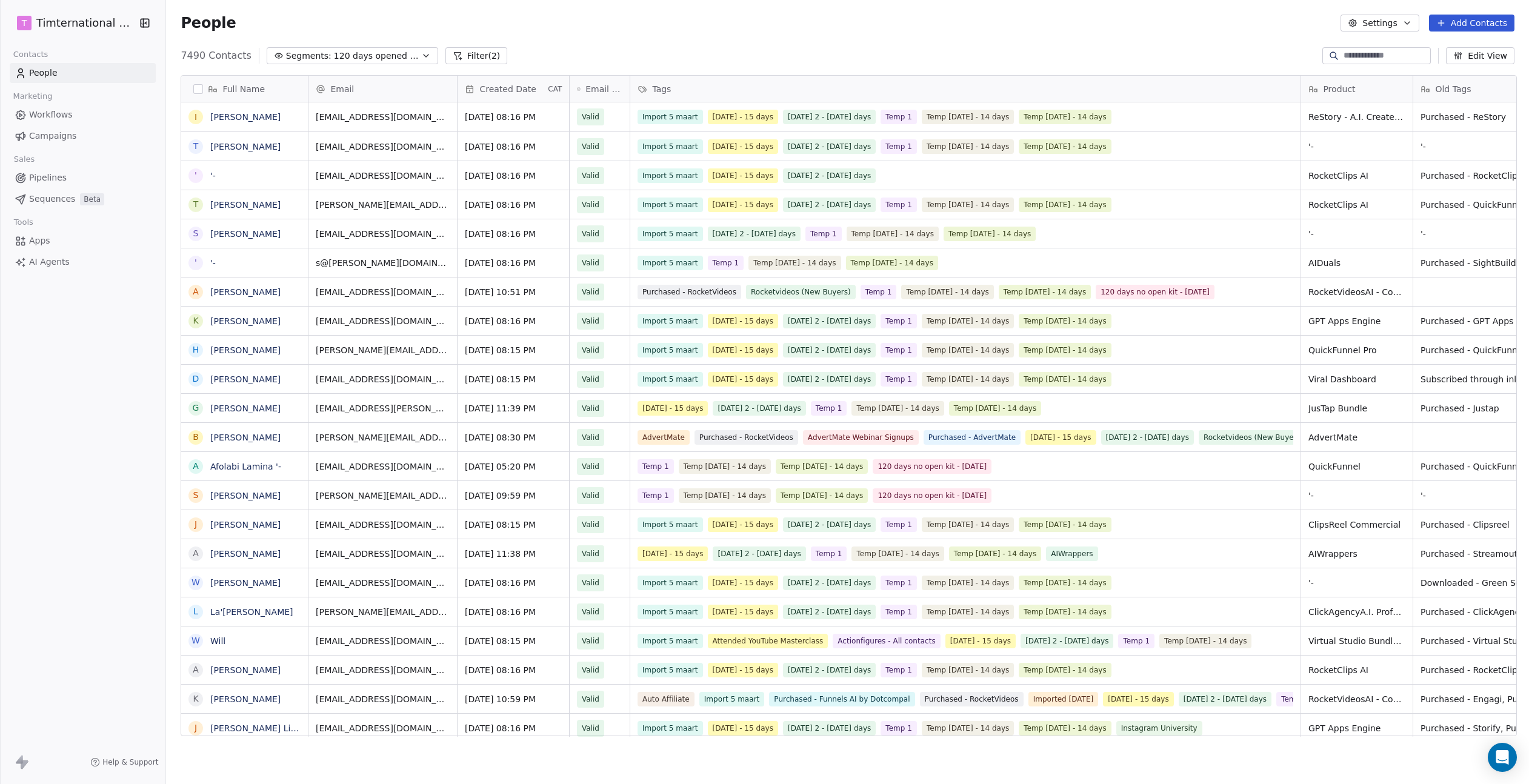
scroll to position [681, 1356]
click at [44, 136] on span "Campaigns" at bounding box center [53, 136] width 47 height 13
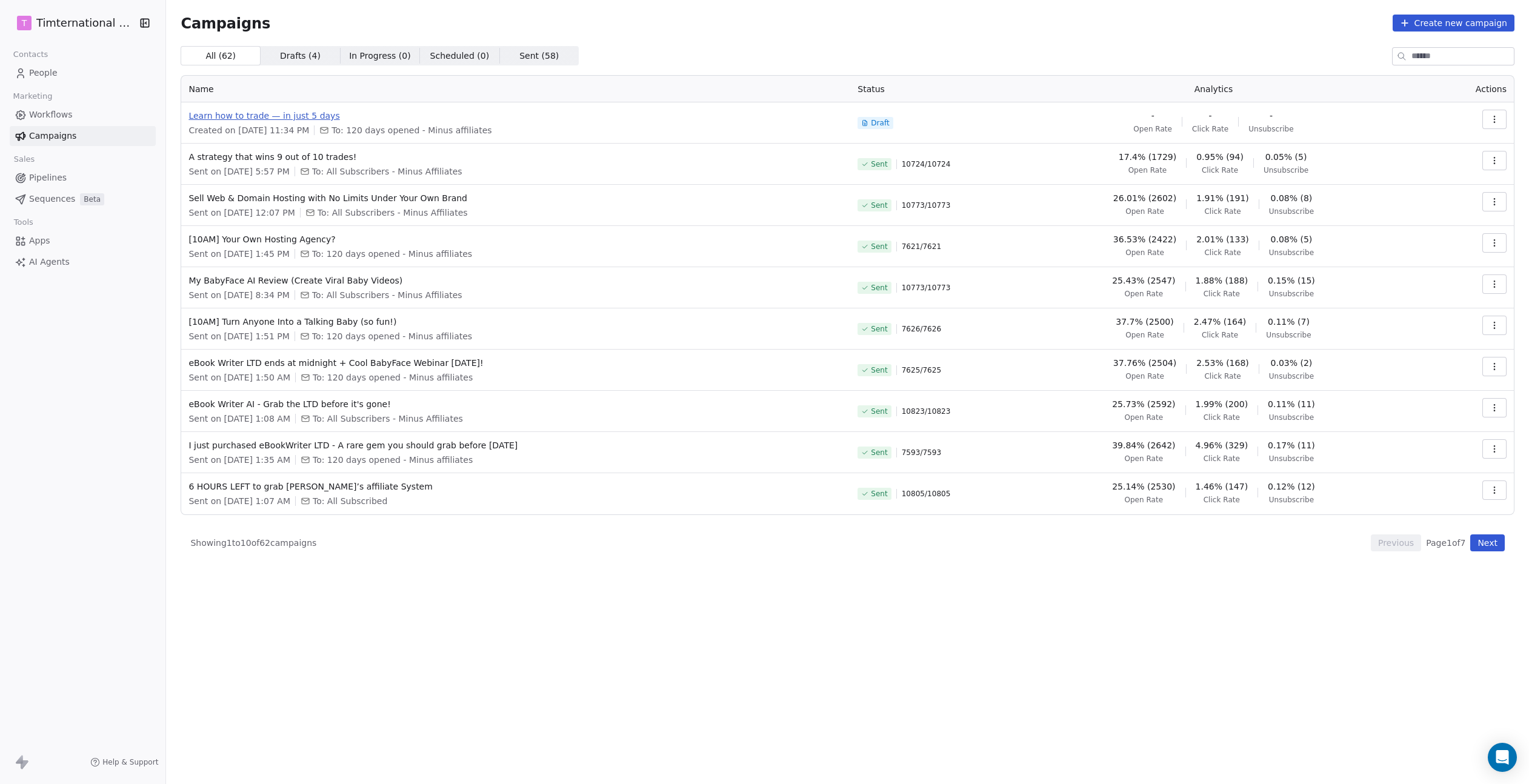
click at [301, 118] on span "Learn how to trade — in just 5 days" at bounding box center [516, 116] width 654 height 12
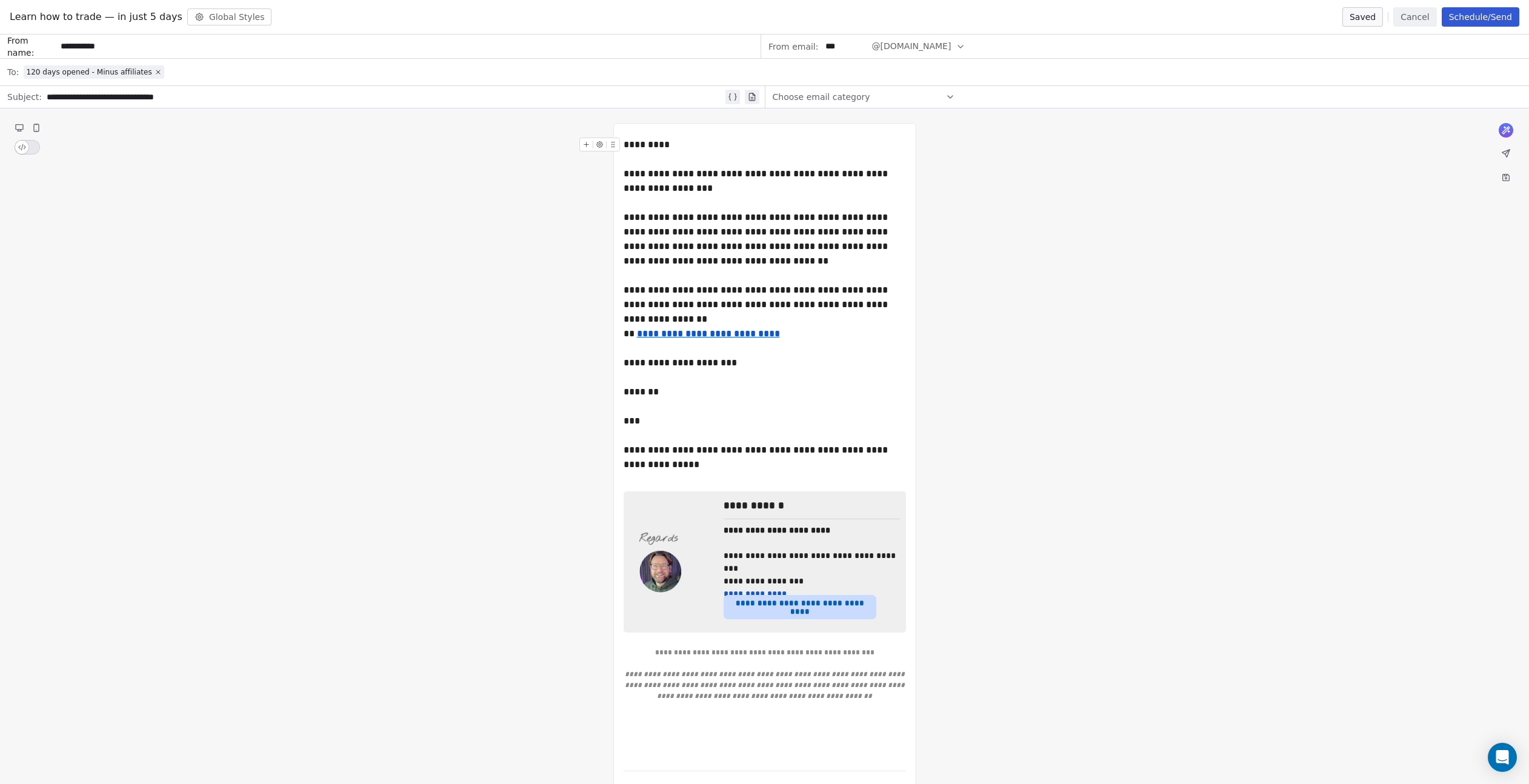
click at [1477, 20] on button "Schedule/Send" at bounding box center [1480, 17] width 78 height 20
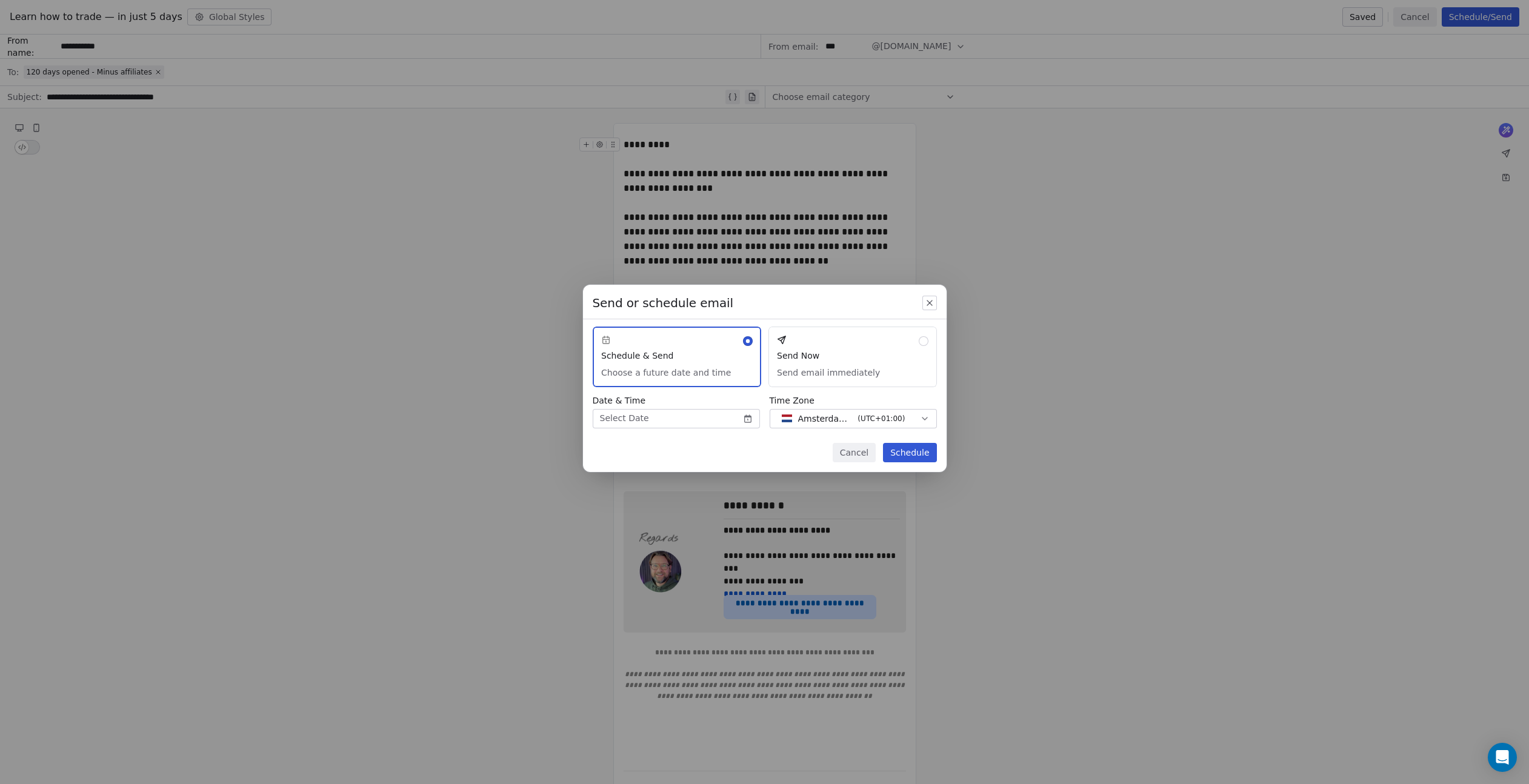
click at [842, 365] on button "Send Now Send email immediately" at bounding box center [852, 357] width 168 height 60
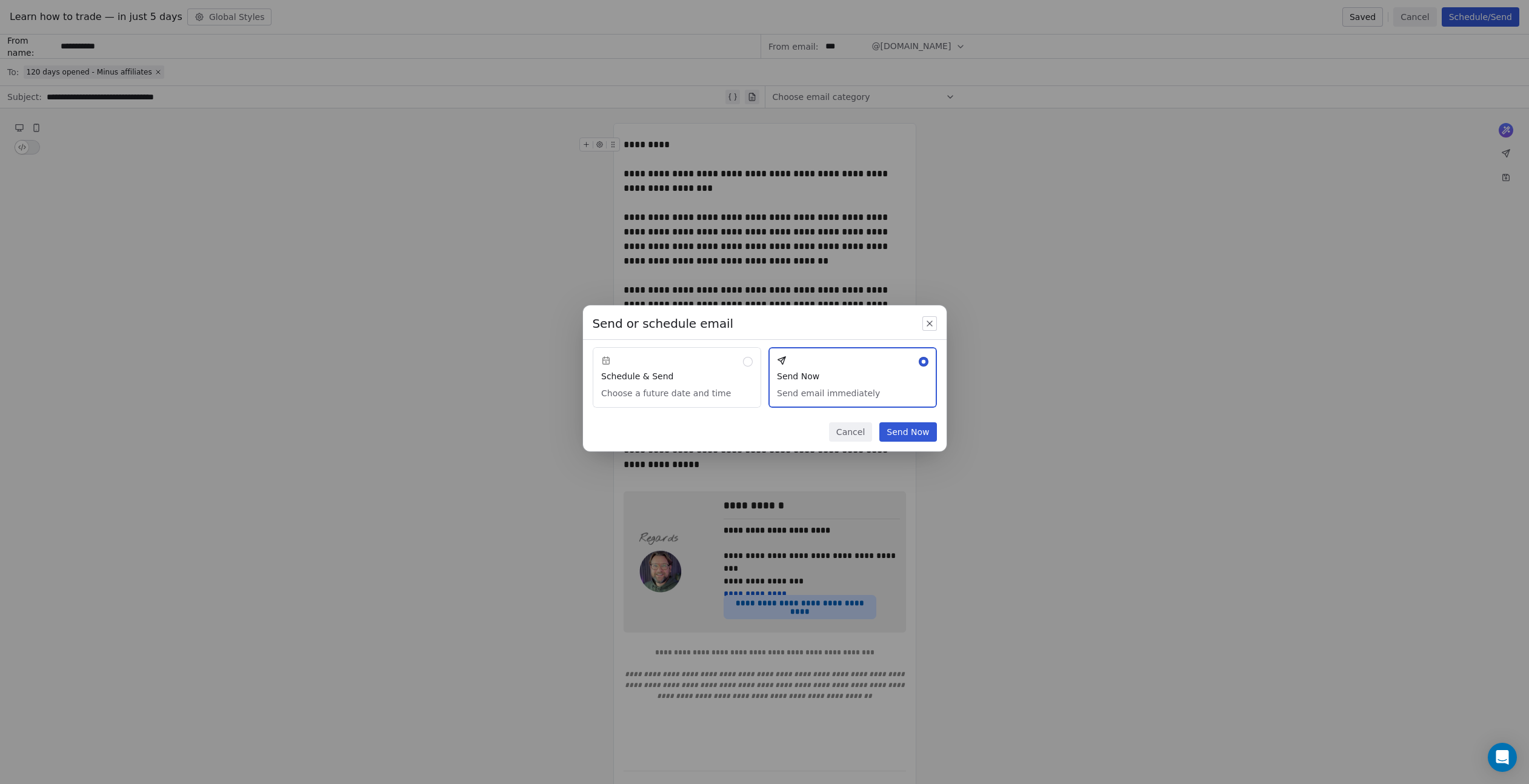
click at [859, 429] on button "Cancel" at bounding box center [850, 432] width 43 height 20
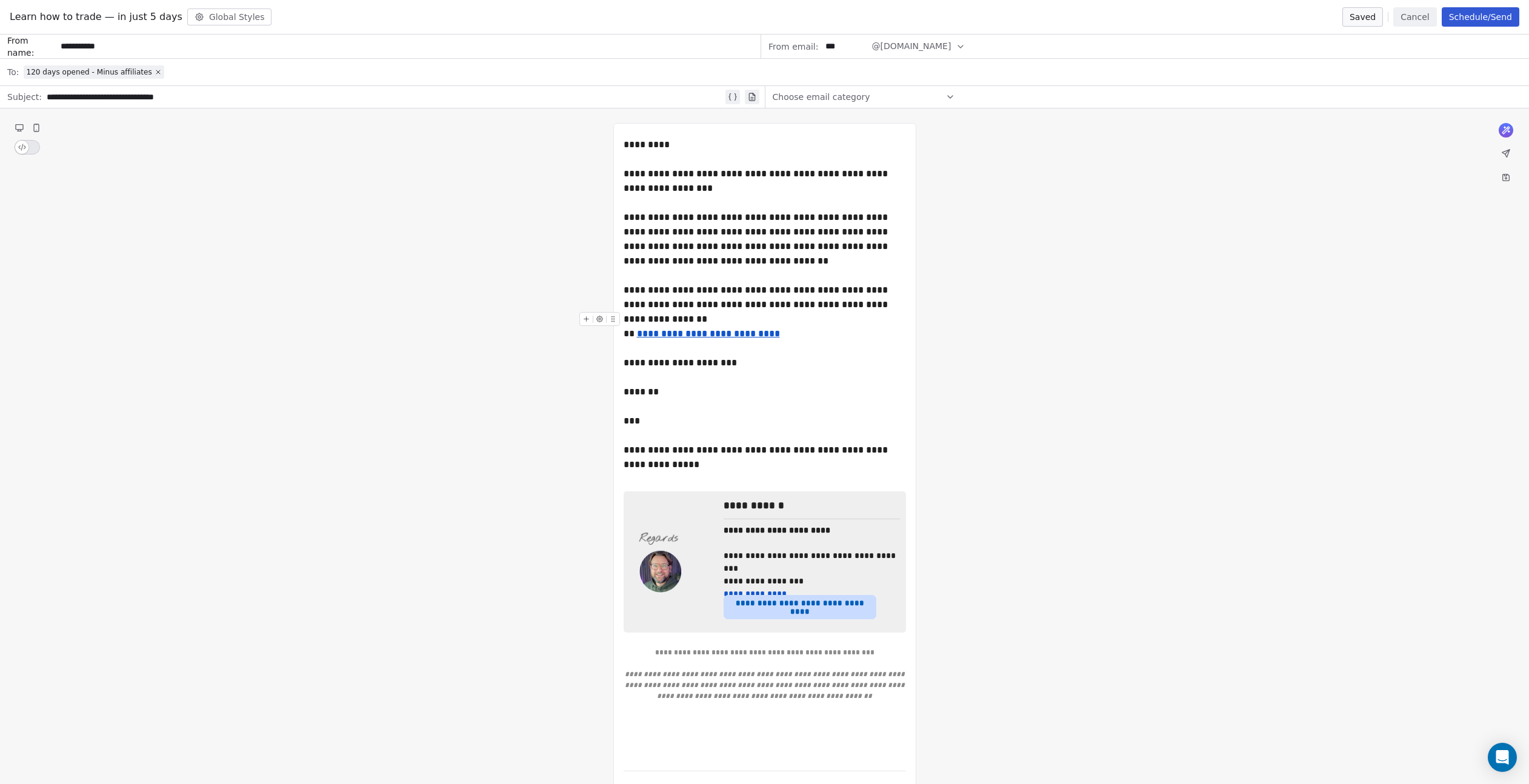
click at [729, 331] on u "**********" at bounding box center [709, 334] width 143 height 9
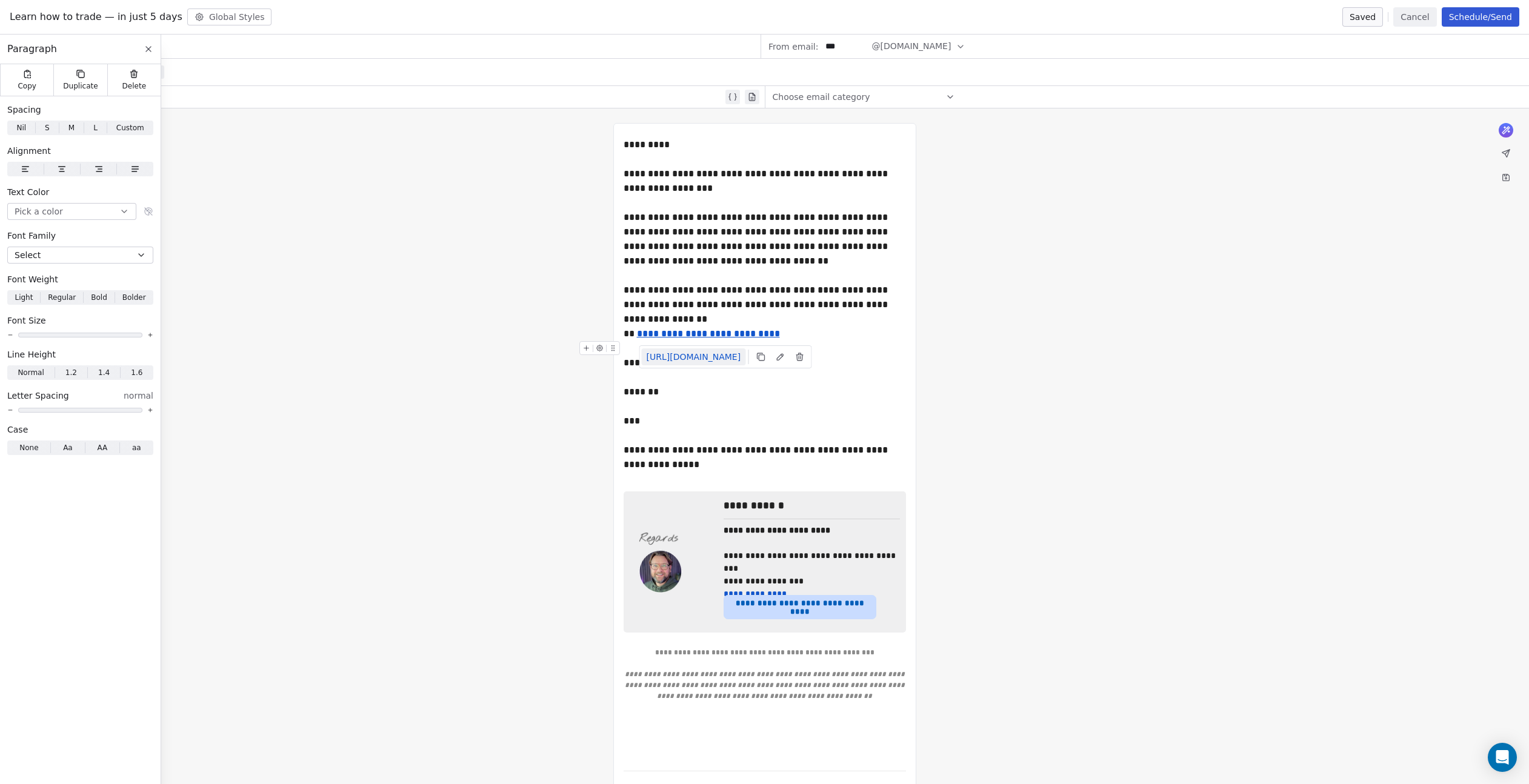
click at [710, 357] on link "[URL][DOMAIN_NAME]" at bounding box center [694, 357] width 104 height 17
click at [1460, 19] on button "Schedule/Send" at bounding box center [1480, 17] width 78 height 20
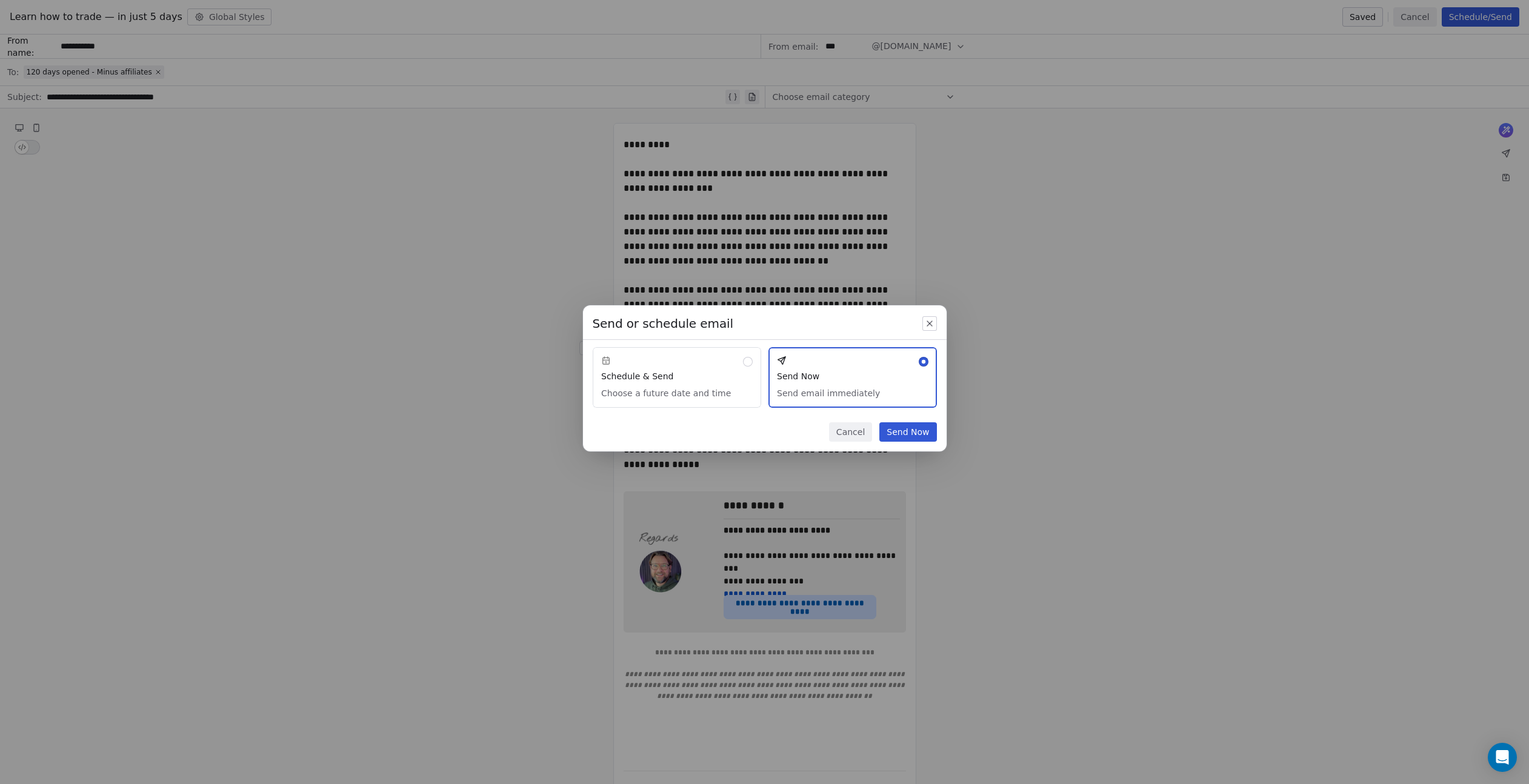
click at [924, 431] on button "Send Now" at bounding box center [908, 432] width 57 height 20
